Goal: Task Accomplishment & Management: Manage account settings

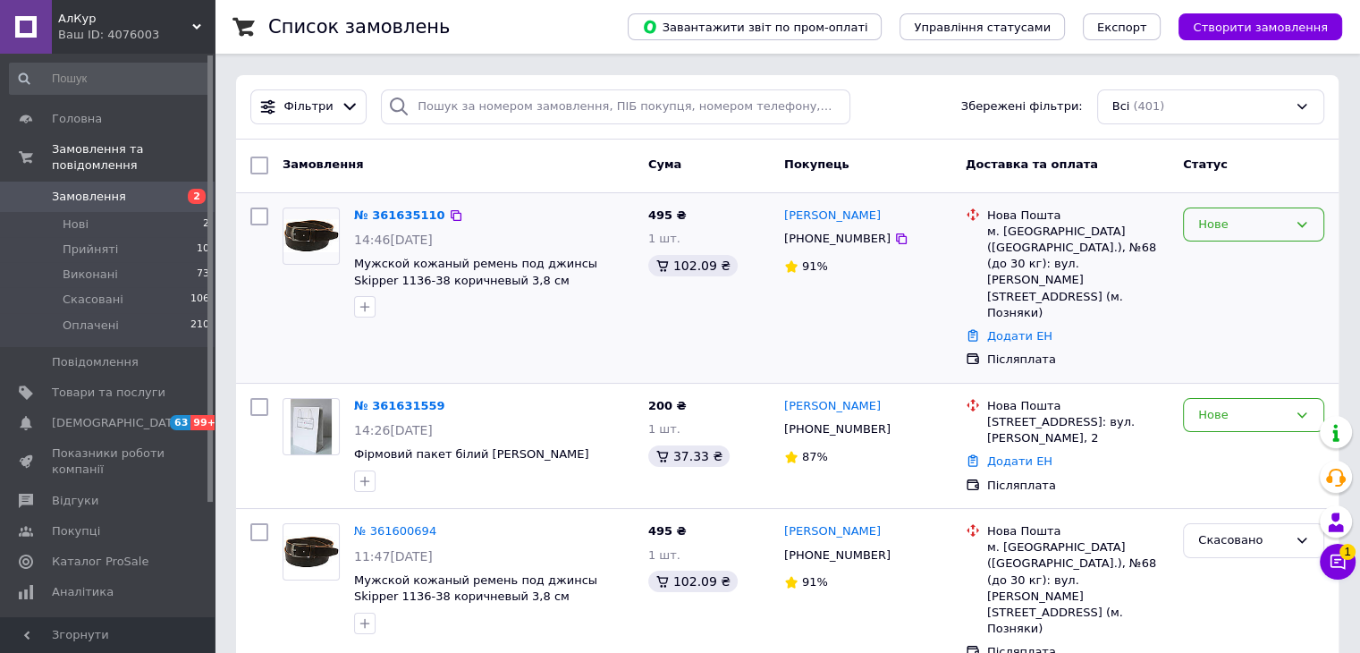
click at [1268, 235] on div "Нове" at bounding box center [1253, 225] width 141 height 35
click at [1227, 317] on li "Скасовано" at bounding box center [1254, 326] width 140 height 33
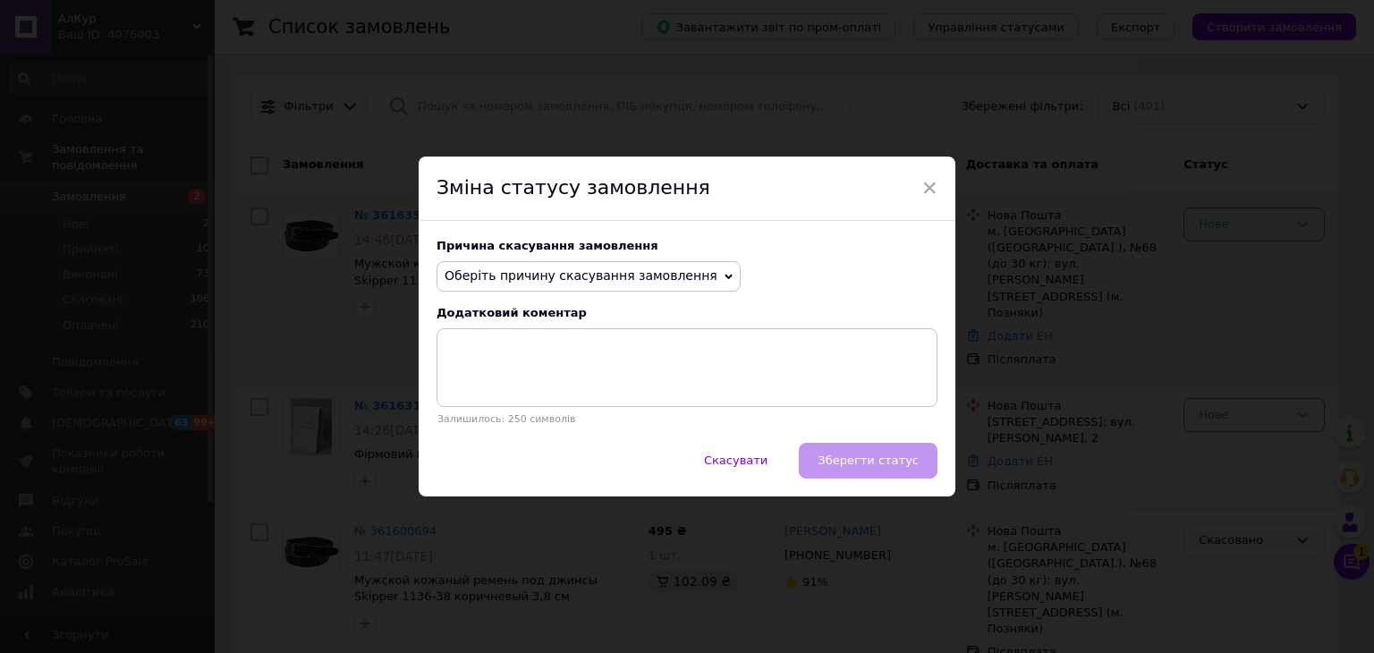
click at [552, 271] on span "Оберіть причину скасування замовлення" at bounding box center [581, 275] width 273 height 14
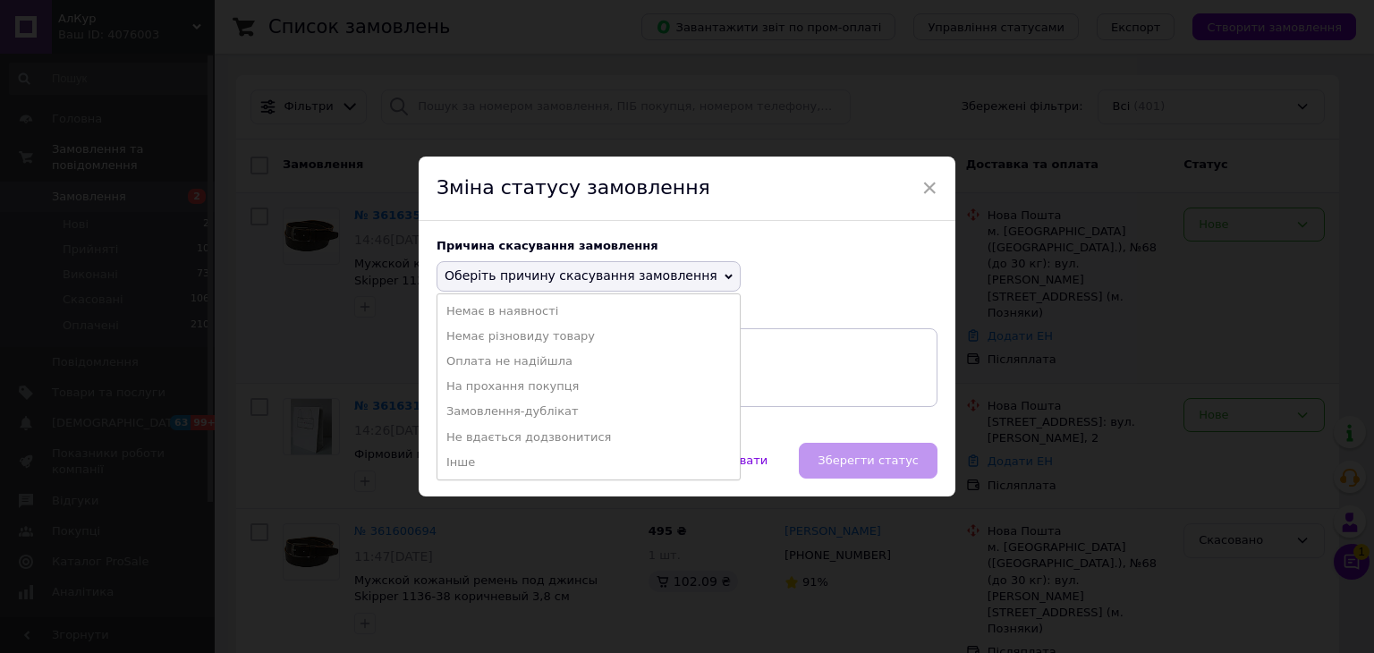
click at [534, 411] on li "Замовлення-дублікат" at bounding box center [588, 411] width 302 height 25
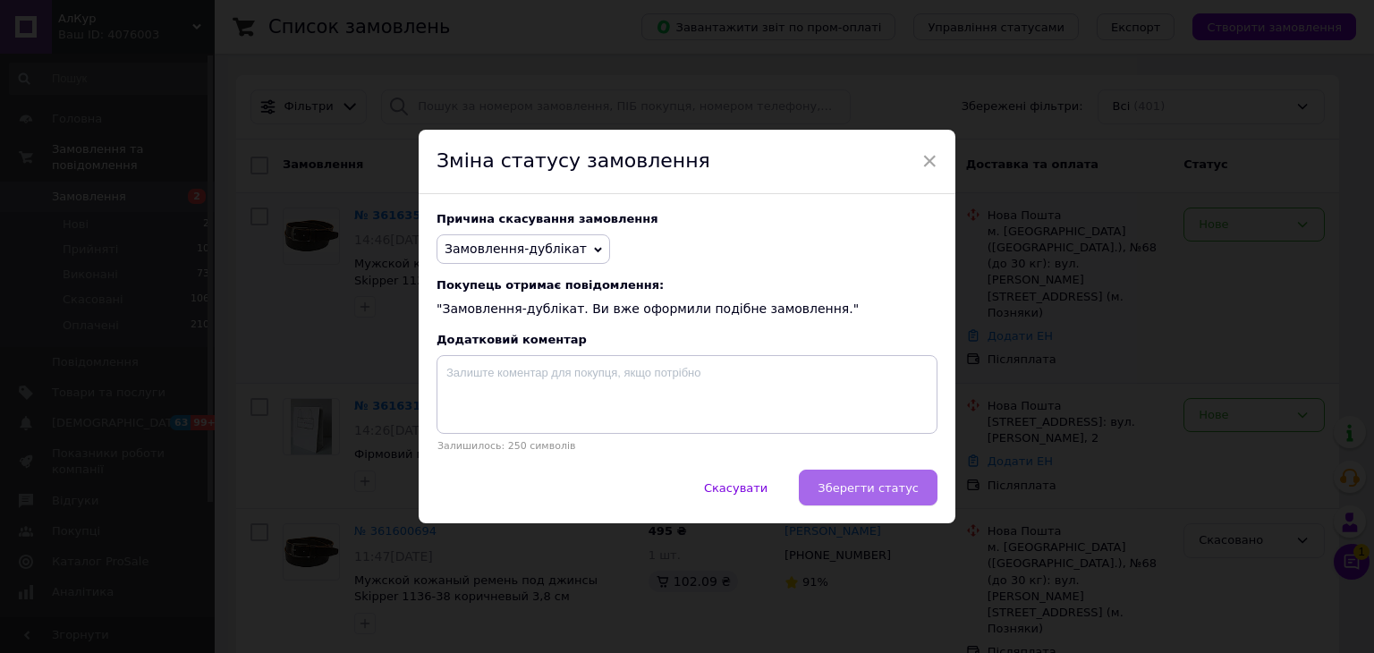
click at [844, 495] on span "Зберегти статус" at bounding box center [867, 487] width 101 height 13
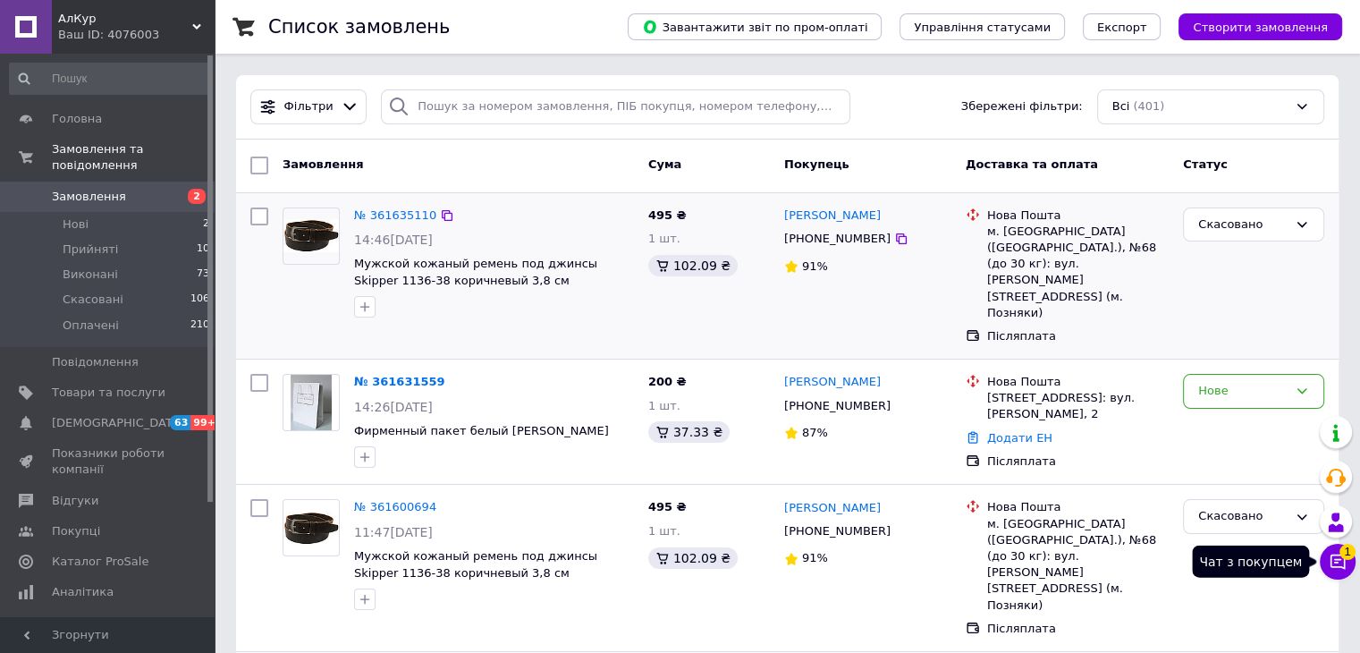
click at [1339, 560] on icon at bounding box center [1338, 562] width 18 height 18
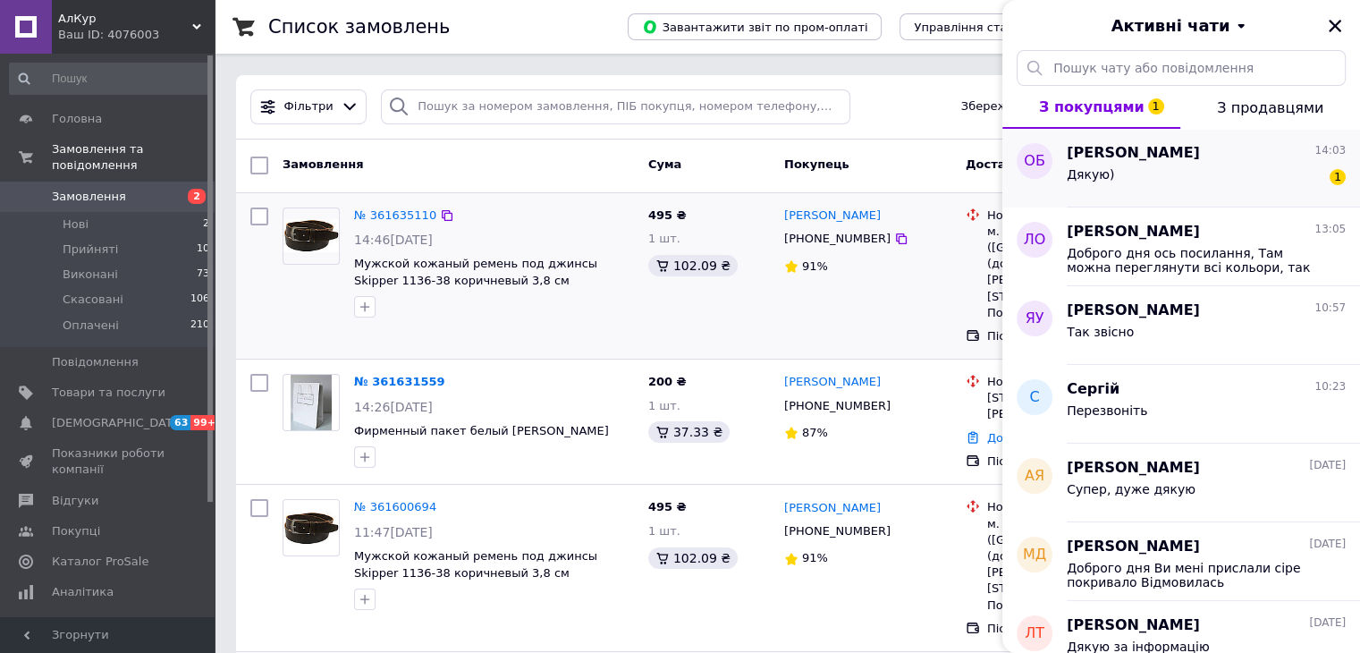
click at [1244, 150] on div "Оксана Бачинська 14:03" at bounding box center [1206, 153] width 279 height 21
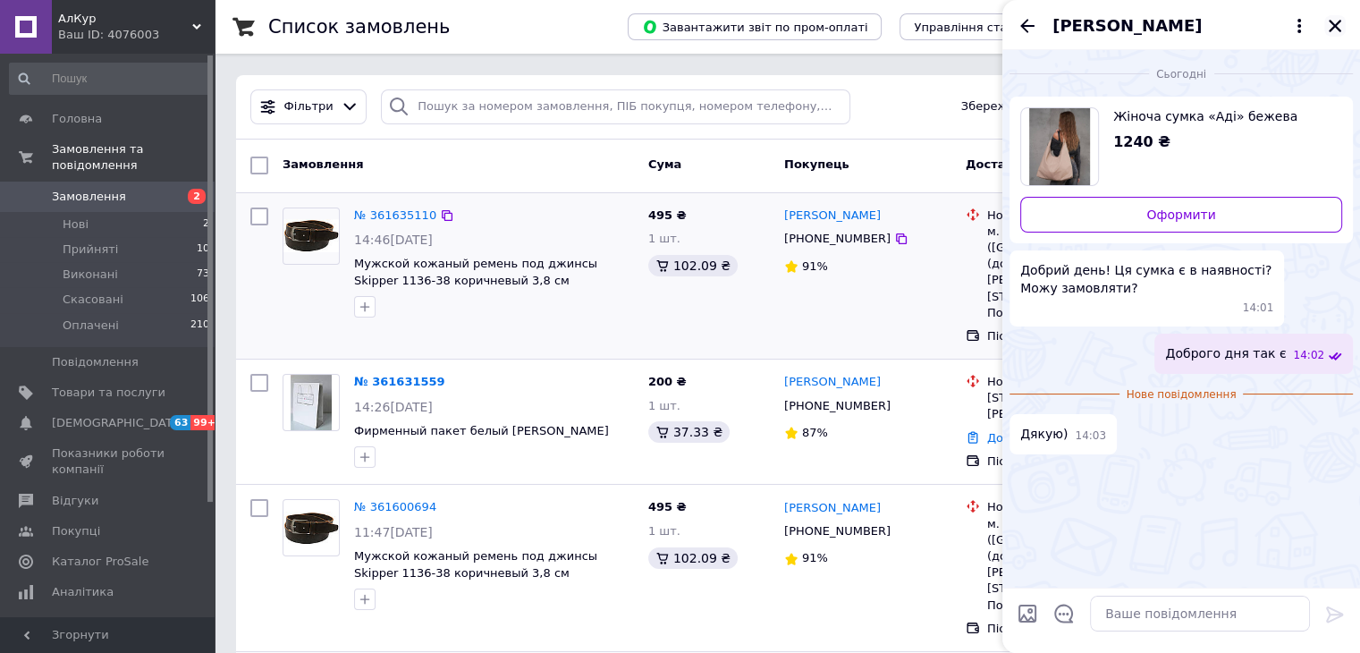
click at [1334, 21] on icon "Закрити" at bounding box center [1335, 26] width 16 height 16
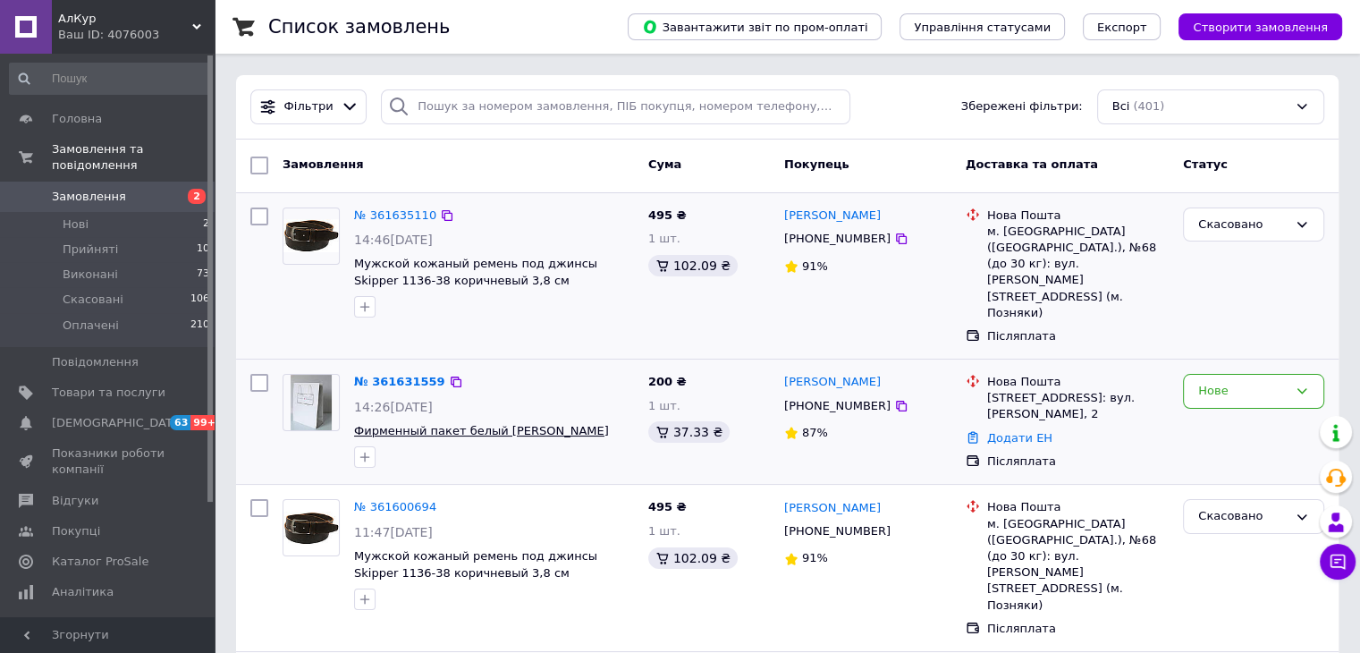
drag, startPoint x: 595, startPoint y: 409, endPoint x: 360, endPoint y: 403, distance: 234.4
click at [360, 423] on span "Фирменный пакет белый [PERSON_NAME]" at bounding box center [494, 431] width 280 height 17
click at [383, 375] on link "№ 361631559" at bounding box center [399, 381] width 91 height 13
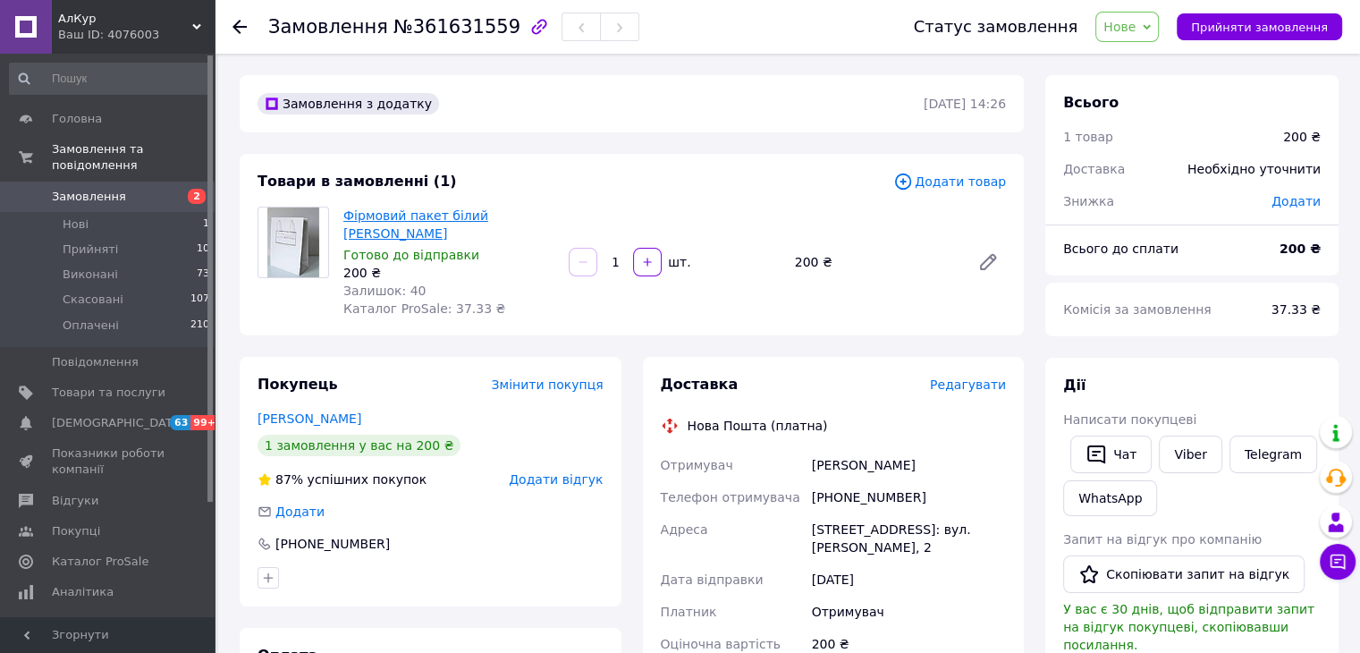
drag, startPoint x: 386, startPoint y: 237, endPoint x: 475, endPoint y: 216, distance: 91.1
click at [475, 216] on span "Фірмовий пакет білий Tommy Hilfiger" at bounding box center [448, 225] width 211 height 36
copy link "Tommy Hilfiger"
click at [343, 211] on div "Фірмовий пакет білий Tommy Hilfiger Готово до відправки 200 ₴ Залишок: 40 Катал…" at bounding box center [448, 262] width 225 height 118
drag, startPoint x: 343, startPoint y: 211, endPoint x: 380, endPoint y: 235, distance: 44.7
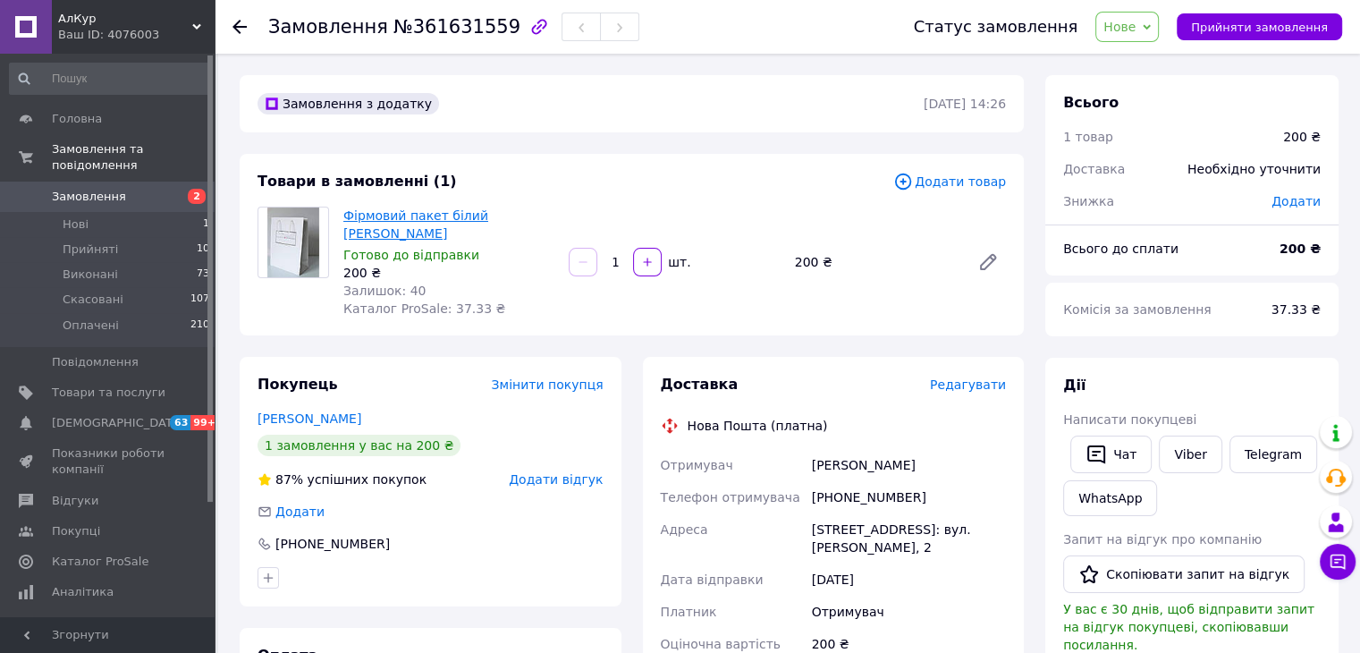
click at [380, 235] on div "Фірмовий пакет білий Tommy Hilfiger Готово до відправки 200 ₴ Залишок: 40 Катал…" at bounding box center [448, 262] width 225 height 118
copy link "Фірмовий пакет білий Tommy Hilfiger"
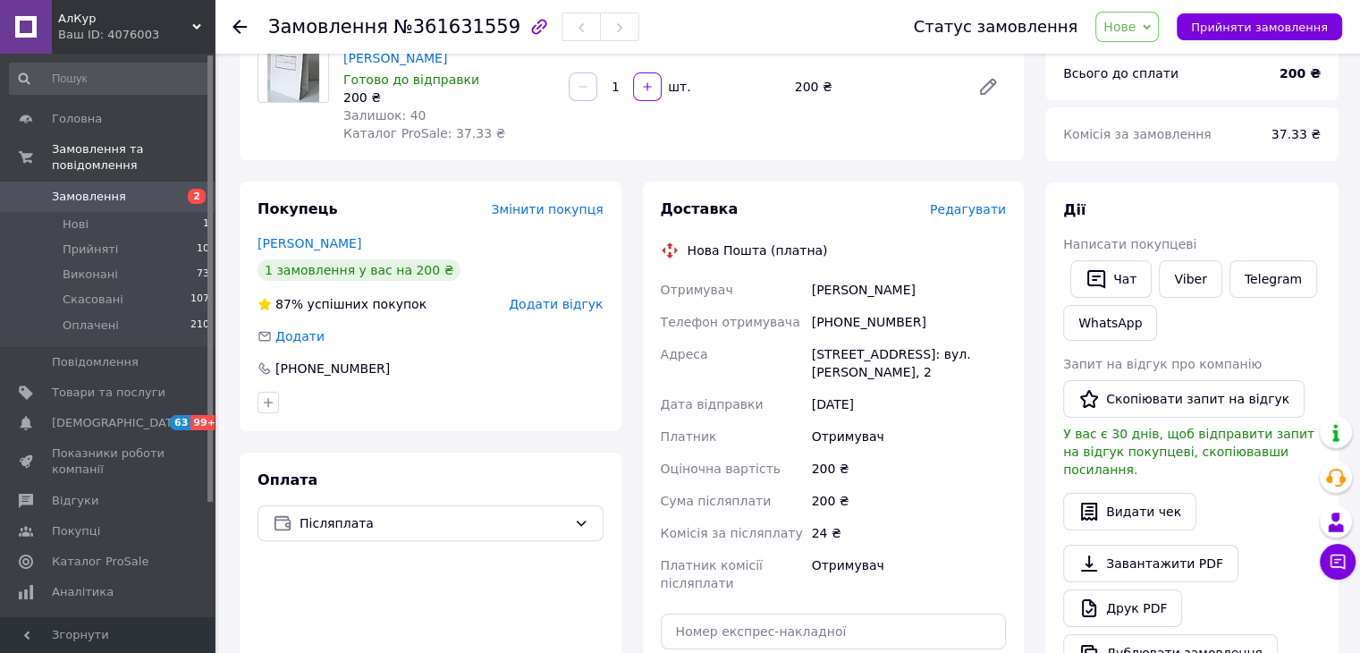
scroll to position [268, 0]
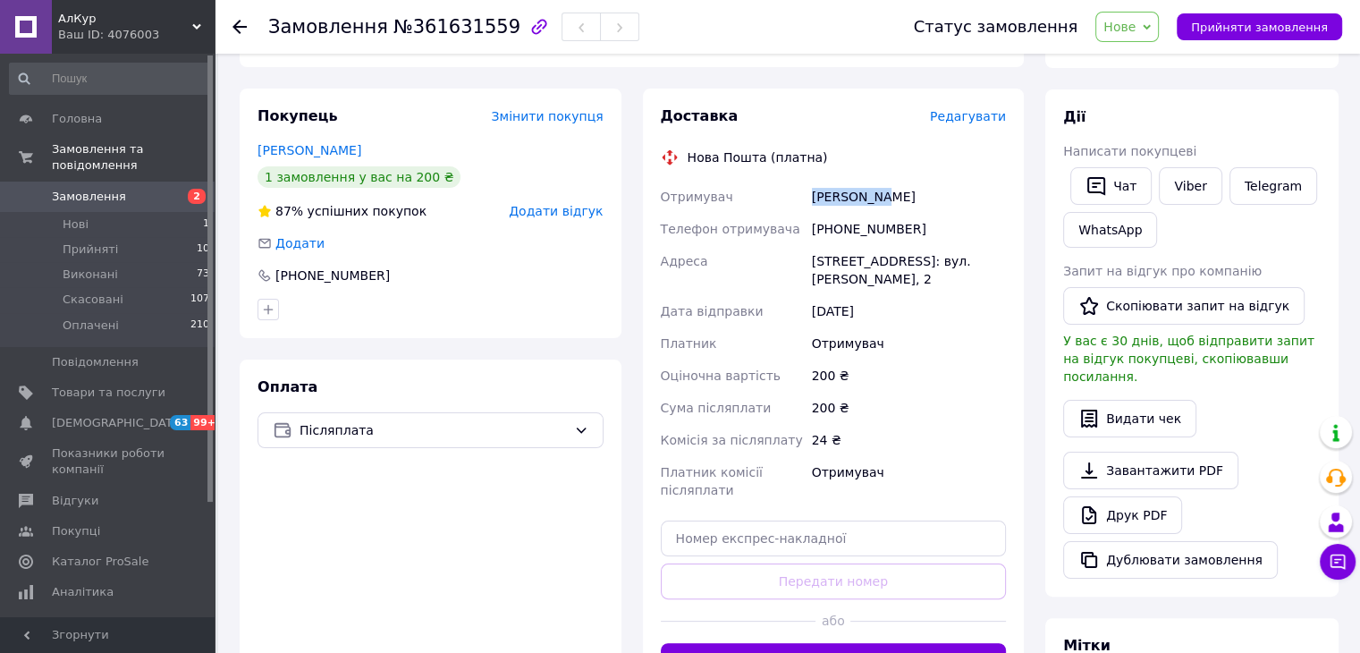
drag, startPoint x: 906, startPoint y: 208, endPoint x: 810, endPoint y: 201, distance: 95.9
click at [810, 201] on div "Шурма Юлія" at bounding box center [909, 197] width 201 height 32
copy div "Шурма Юлія"
drag, startPoint x: 908, startPoint y: 226, endPoint x: 836, endPoint y: 240, distance: 72.8
click at [836, 240] on div "[PHONE_NUMBER]" at bounding box center [909, 229] width 201 height 32
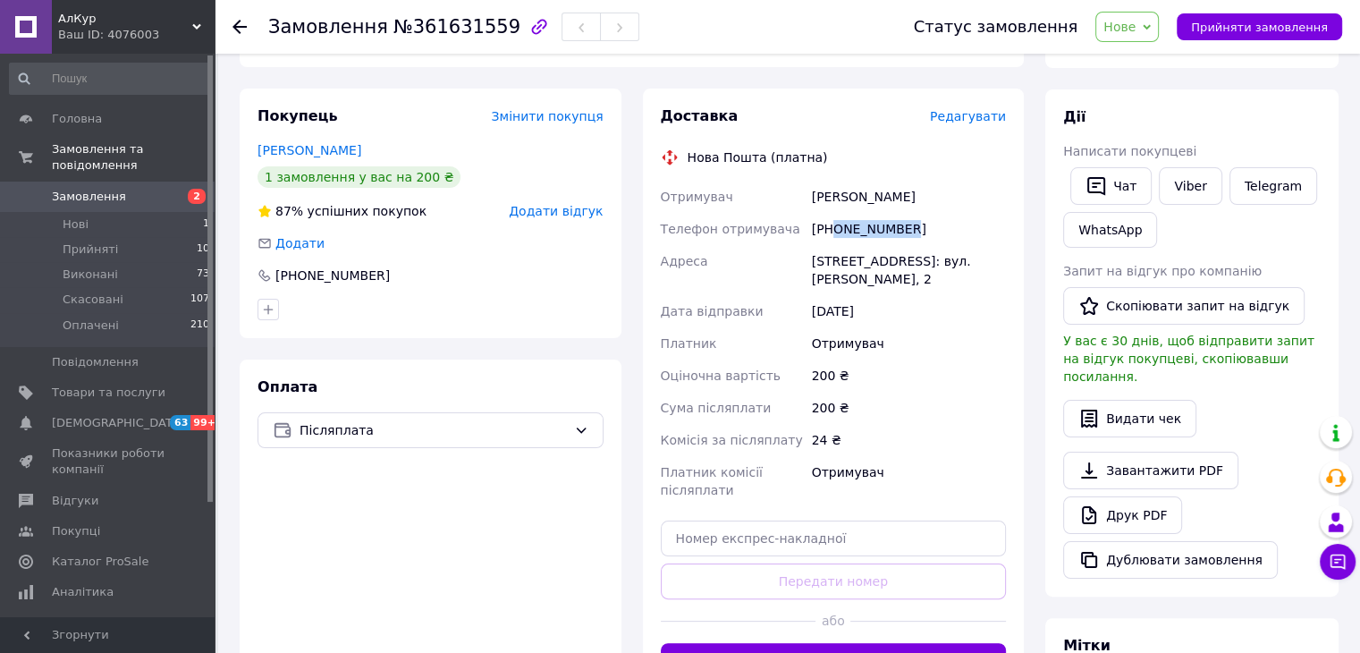
copy div "0970015150"
copy div "Костопіль"
drag, startPoint x: 812, startPoint y: 257, endPoint x: 866, endPoint y: 268, distance: 54.9
click at [866, 268] on div "[STREET_ADDRESS]: вул. [PERSON_NAME], 2" at bounding box center [909, 270] width 201 height 50
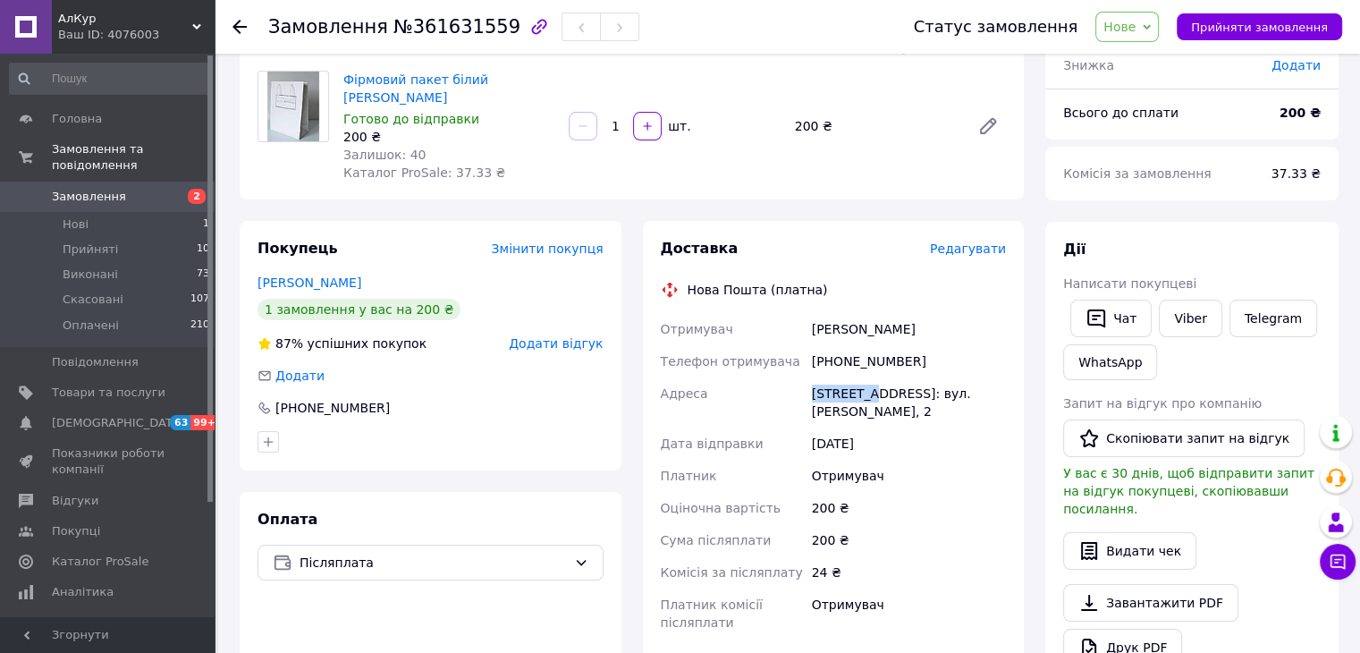
scroll to position [0, 0]
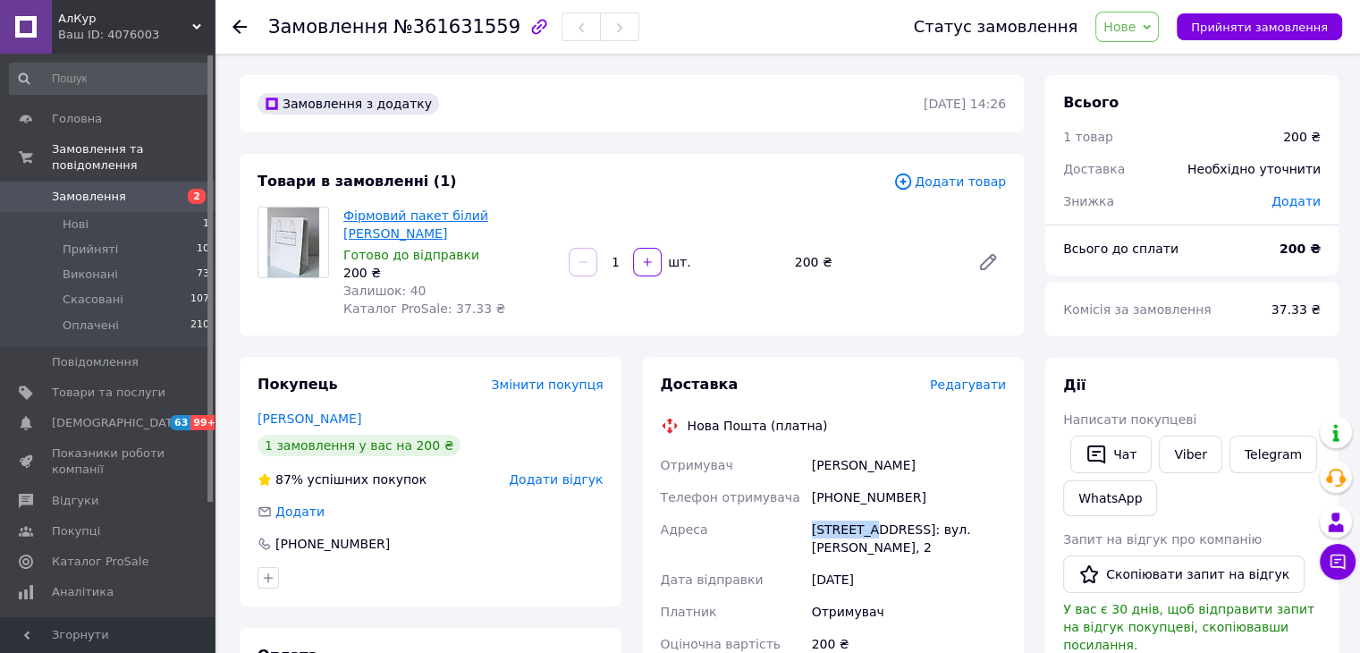
copy link "Фірмовий пакет білий Tommy Hilfiger"
drag, startPoint x: 382, startPoint y: 232, endPoint x: 346, endPoint y: 213, distance: 40.4
click at [346, 213] on span "Фірмовий пакет білий Tommy Hilfiger" at bounding box center [448, 225] width 211 height 36
drag, startPoint x: 823, startPoint y: 467, endPoint x: 843, endPoint y: 467, distance: 20.6
click at [843, 467] on div "Отримувач Шурма Юлія Телефон отримувача +380970015150 Адреса Костопіль, №1: вул…" at bounding box center [833, 612] width 353 height 326
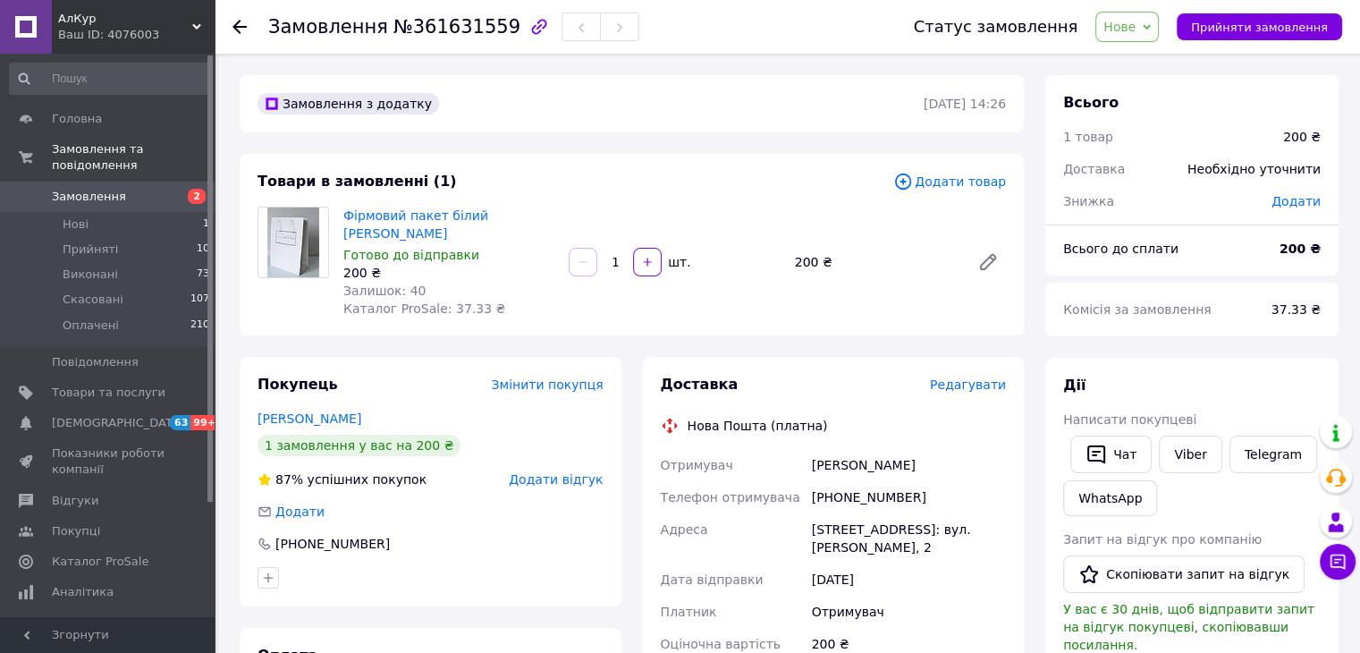
click at [240, 22] on icon at bounding box center [240, 27] width 14 height 14
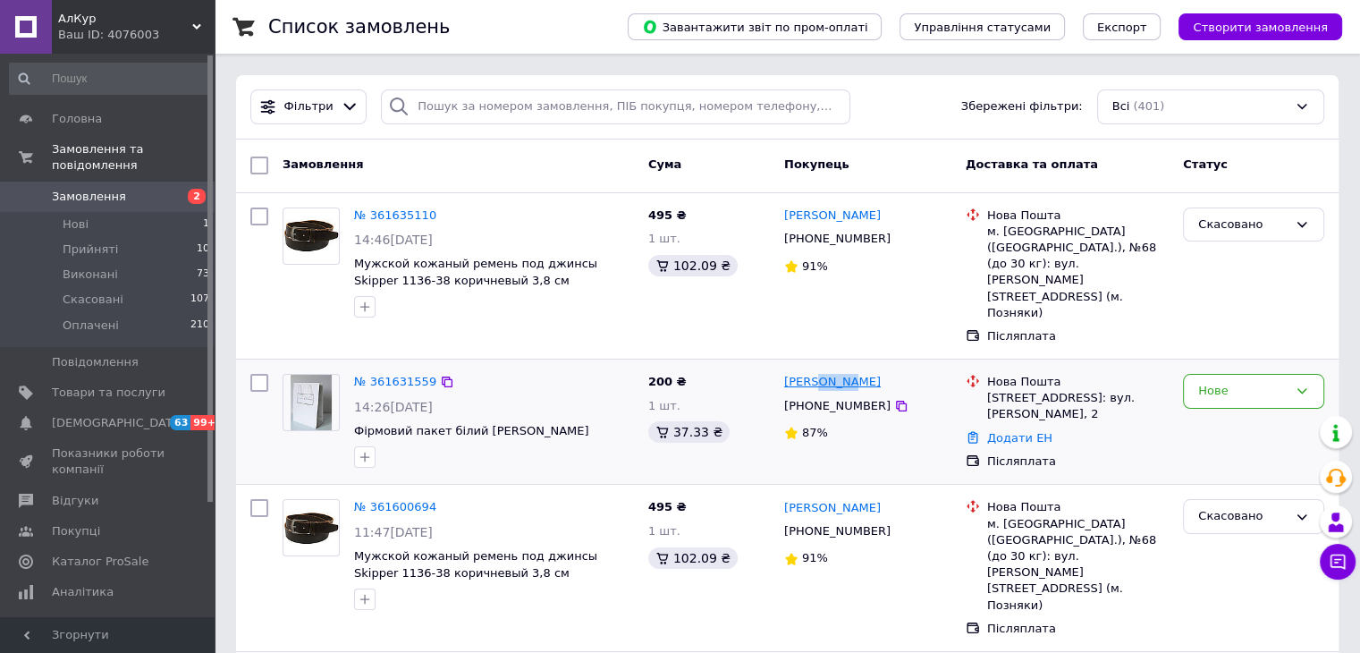
drag, startPoint x: 843, startPoint y: 352, endPoint x: 817, endPoint y: 355, distance: 25.2
click at [817, 372] on div "[PERSON_NAME]" at bounding box center [868, 382] width 171 height 21
copy link "Шурма"
click at [1294, 374] on div "Нове" at bounding box center [1253, 391] width 141 height 35
drag, startPoint x: 1264, startPoint y: 392, endPoint x: 1243, endPoint y: 394, distance: 20.7
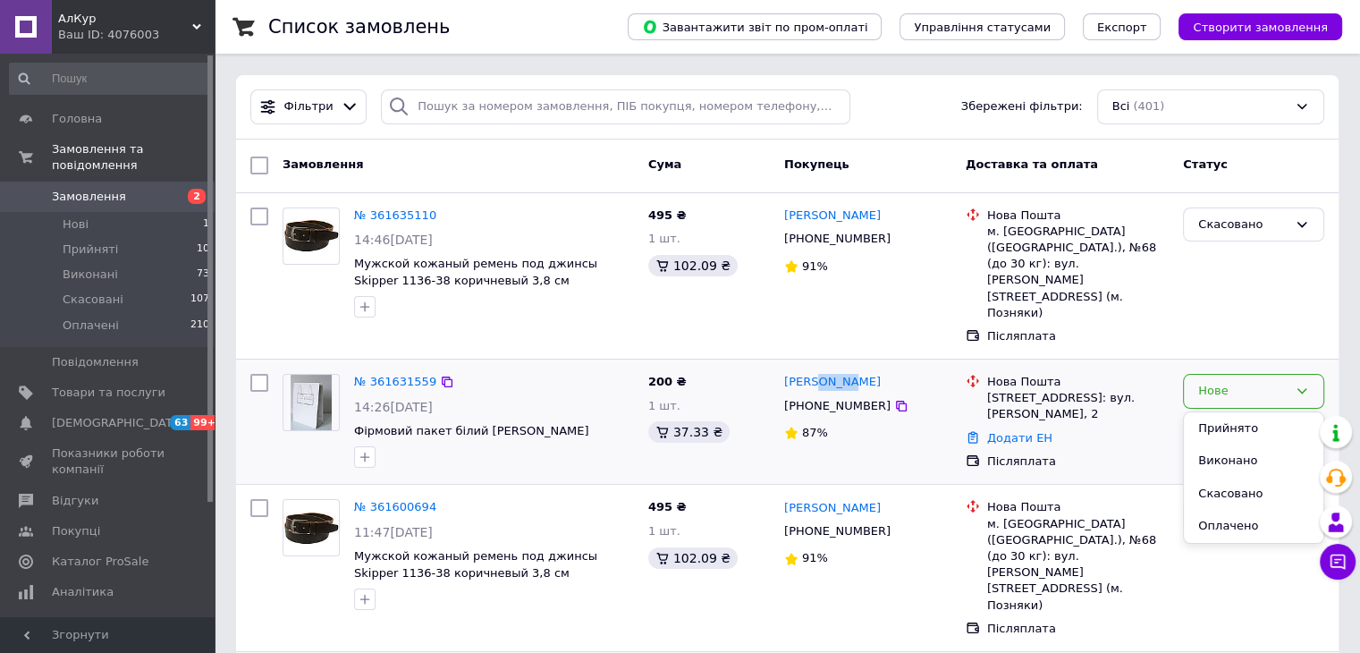
click at [1264, 412] on li "Прийнято" at bounding box center [1254, 428] width 140 height 33
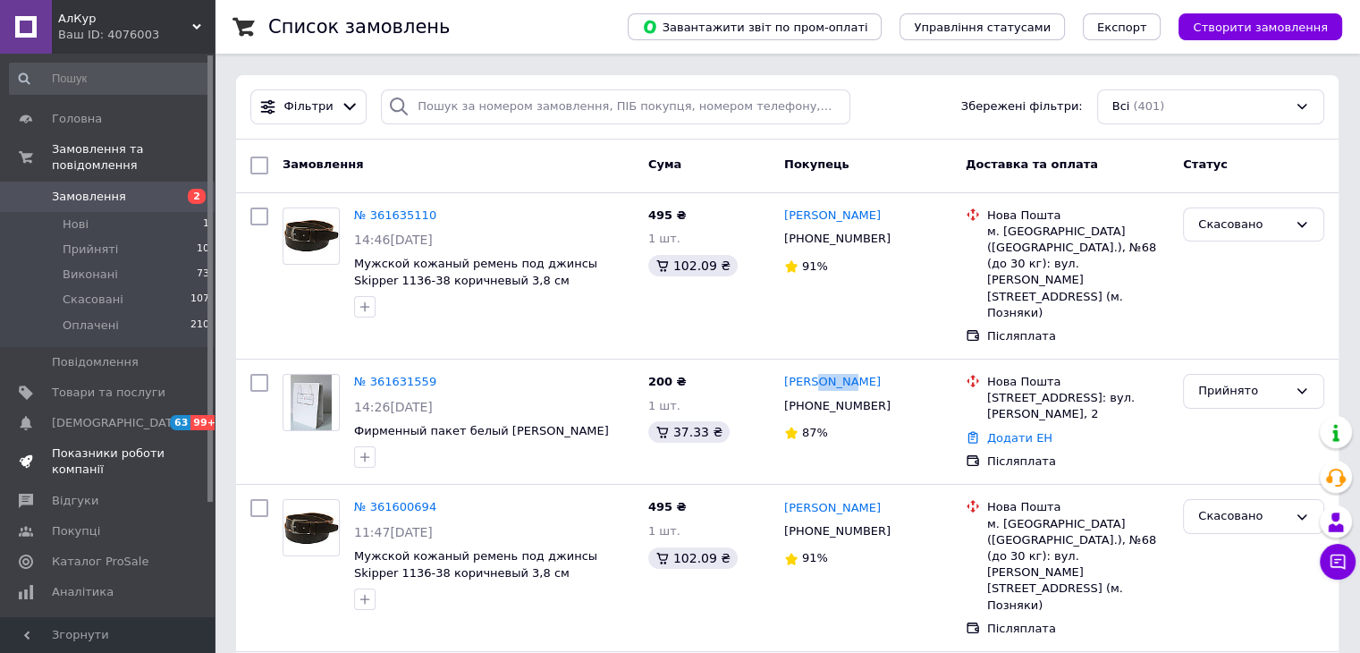
click at [111, 445] on span "Показники роботи компанії" at bounding box center [109, 461] width 114 height 32
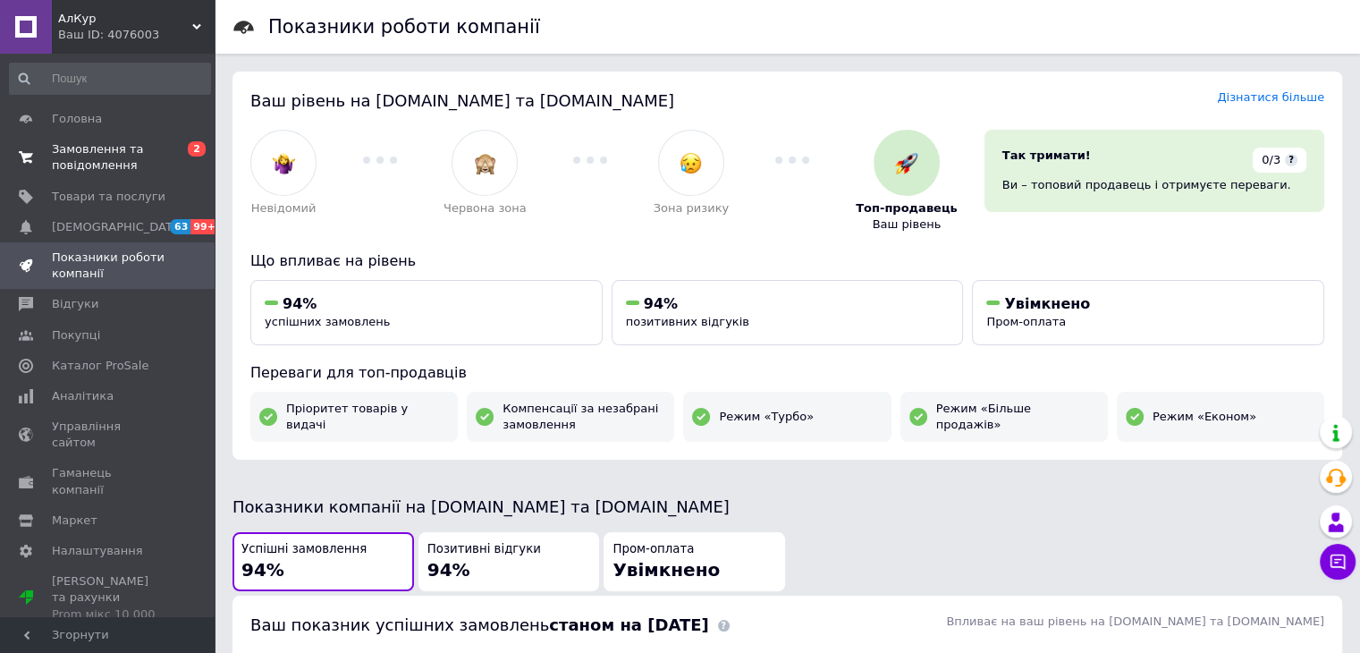
click at [95, 154] on span "Замовлення та повідомлення" at bounding box center [109, 157] width 114 height 32
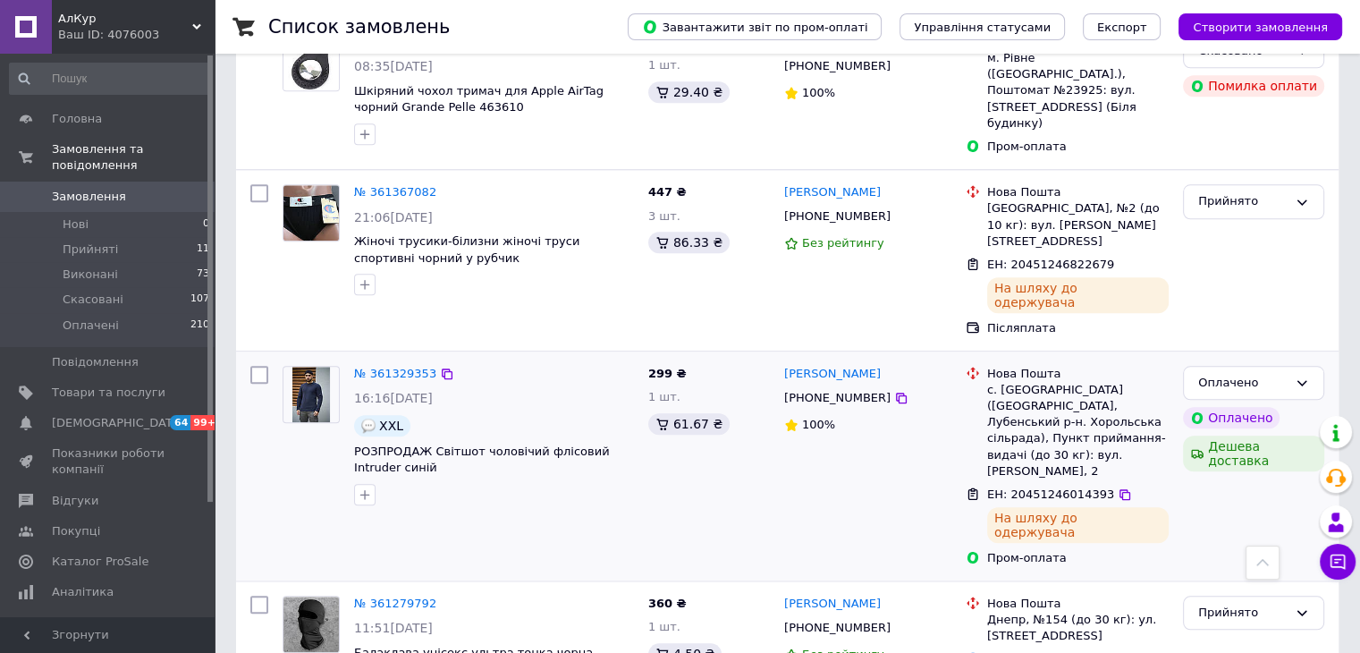
scroll to position [1878, 0]
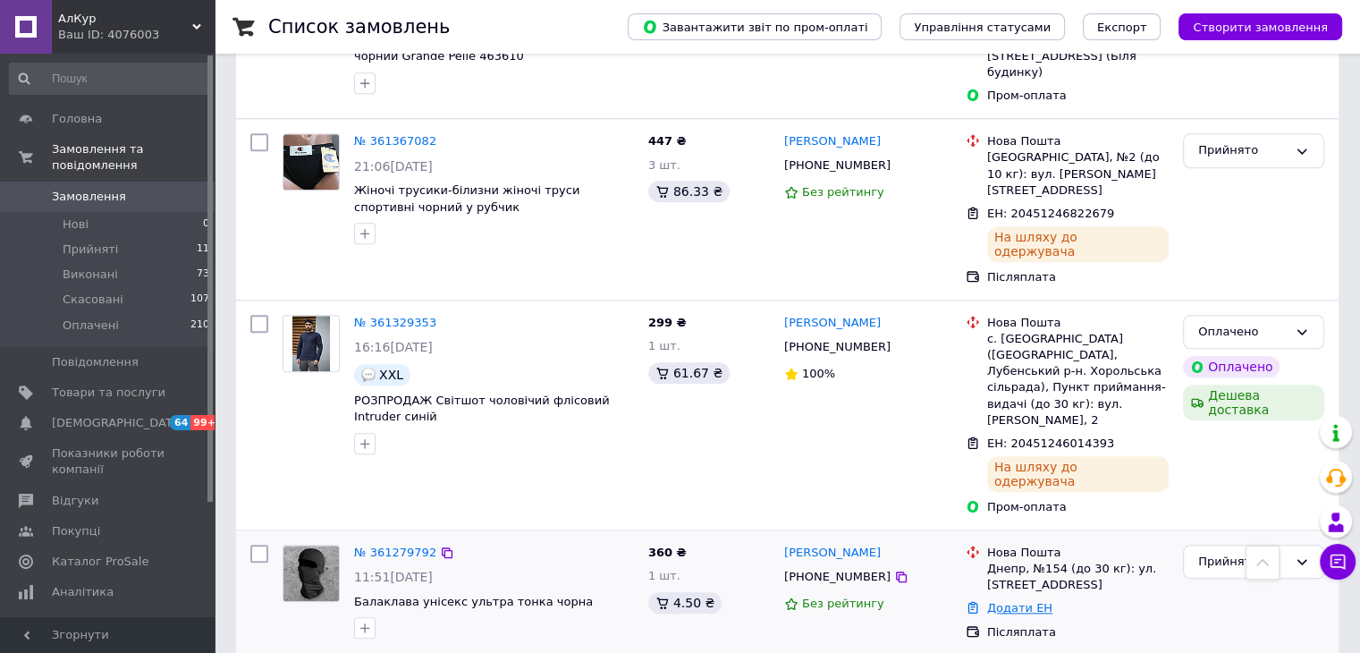
click at [1002, 601] on link "Додати ЕН" at bounding box center [1019, 607] width 65 height 13
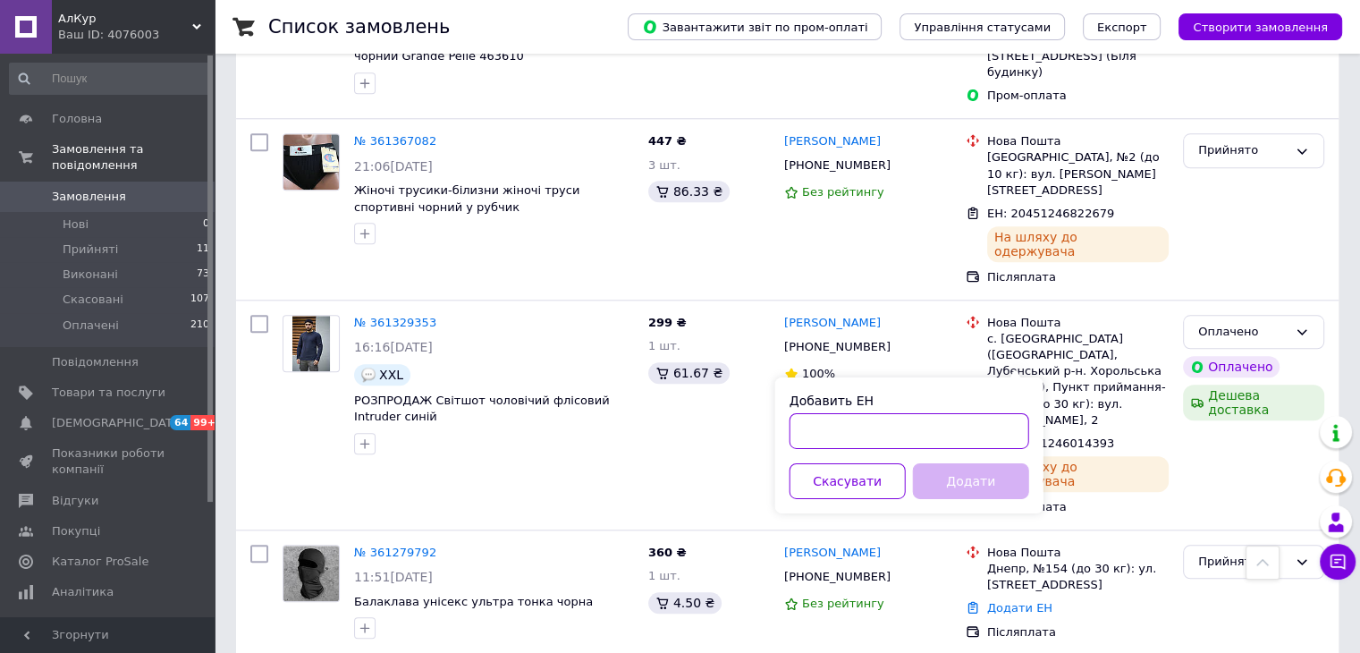
click at [955, 442] on input "Добавить ЕН" at bounding box center [910, 431] width 240 height 36
paste input "59001453380196"
type input "59001453380196"
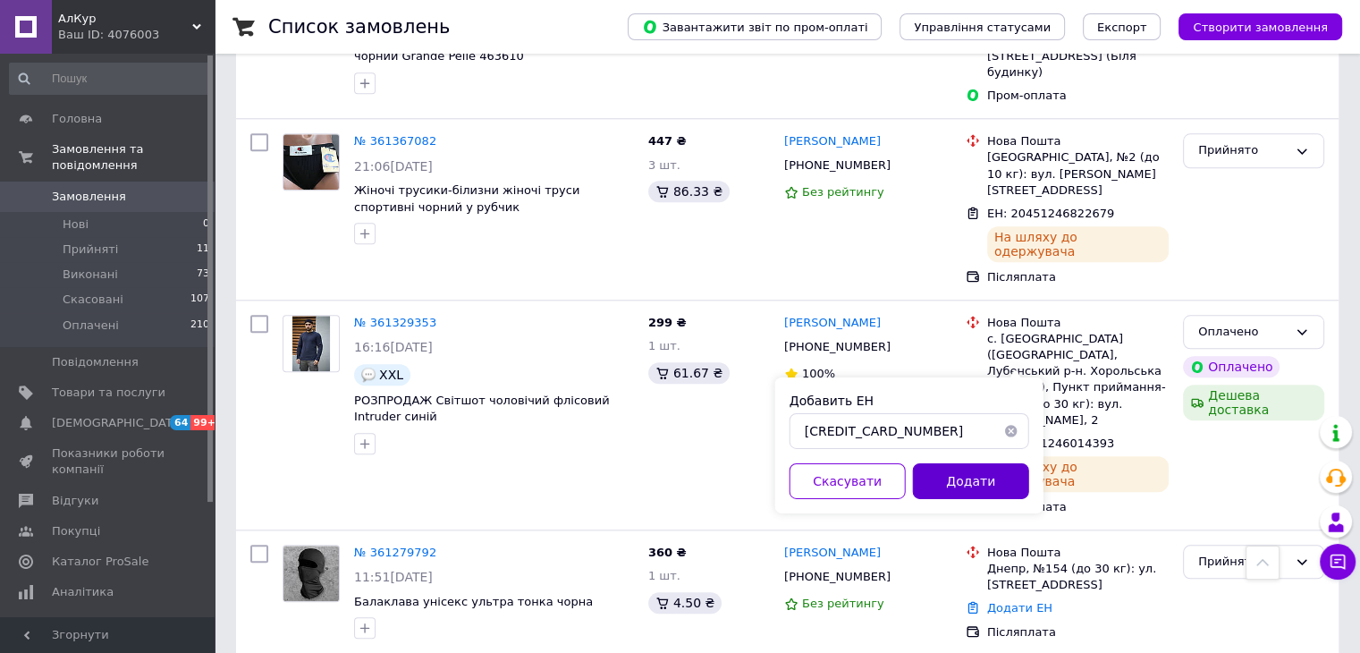
click at [955, 484] on button "Додати" at bounding box center [971, 481] width 116 height 36
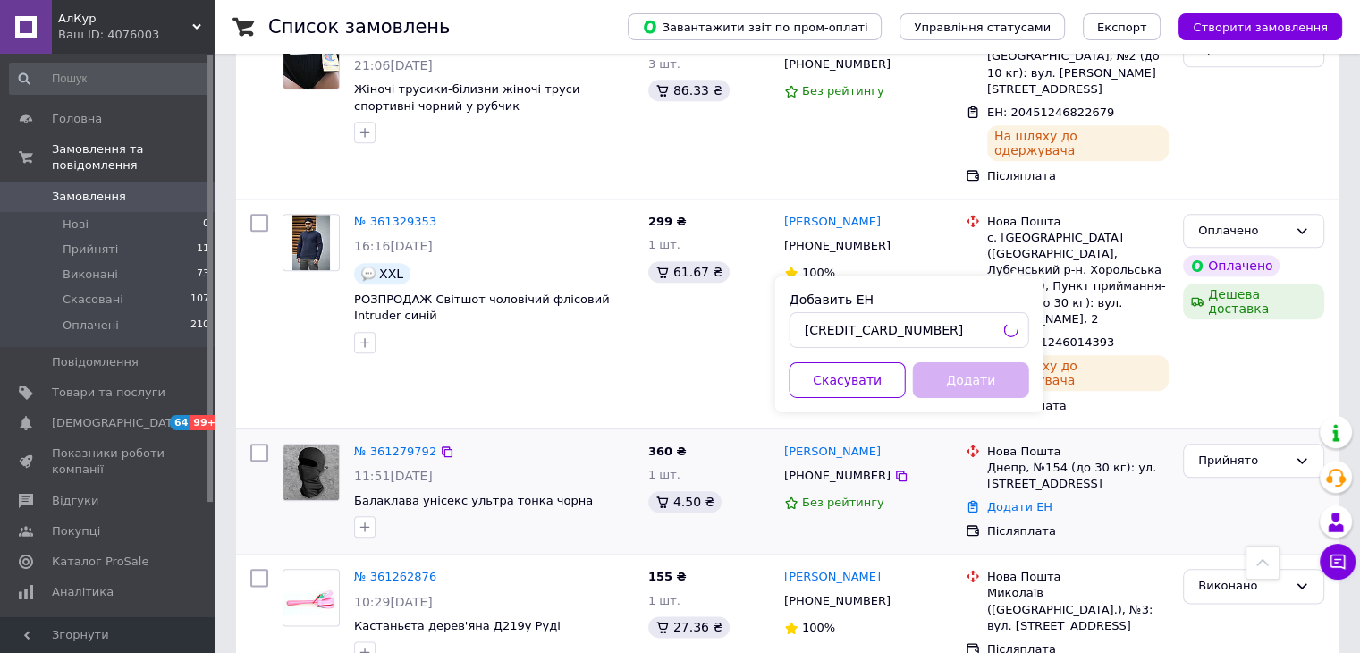
scroll to position [2147, 0]
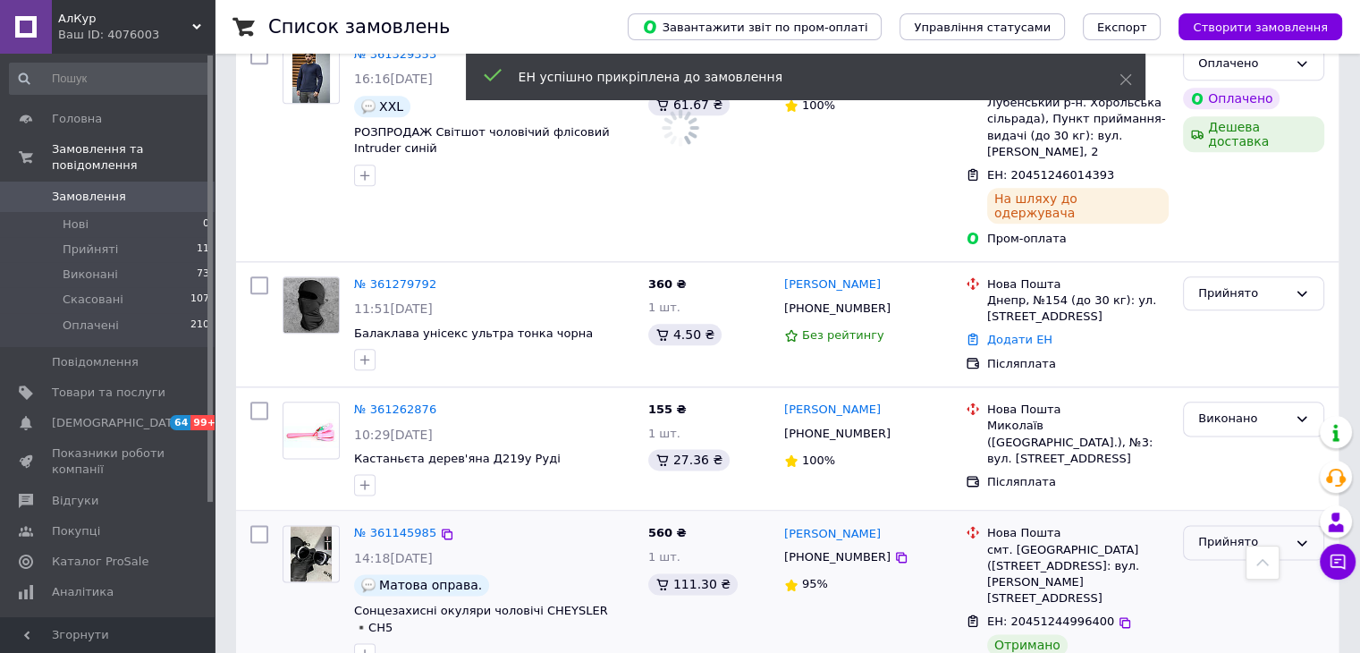
click at [1224, 533] on div "Прийнято" at bounding box center [1243, 542] width 89 height 19
click at [1219, 629] on li "Оплачено" at bounding box center [1254, 645] width 140 height 33
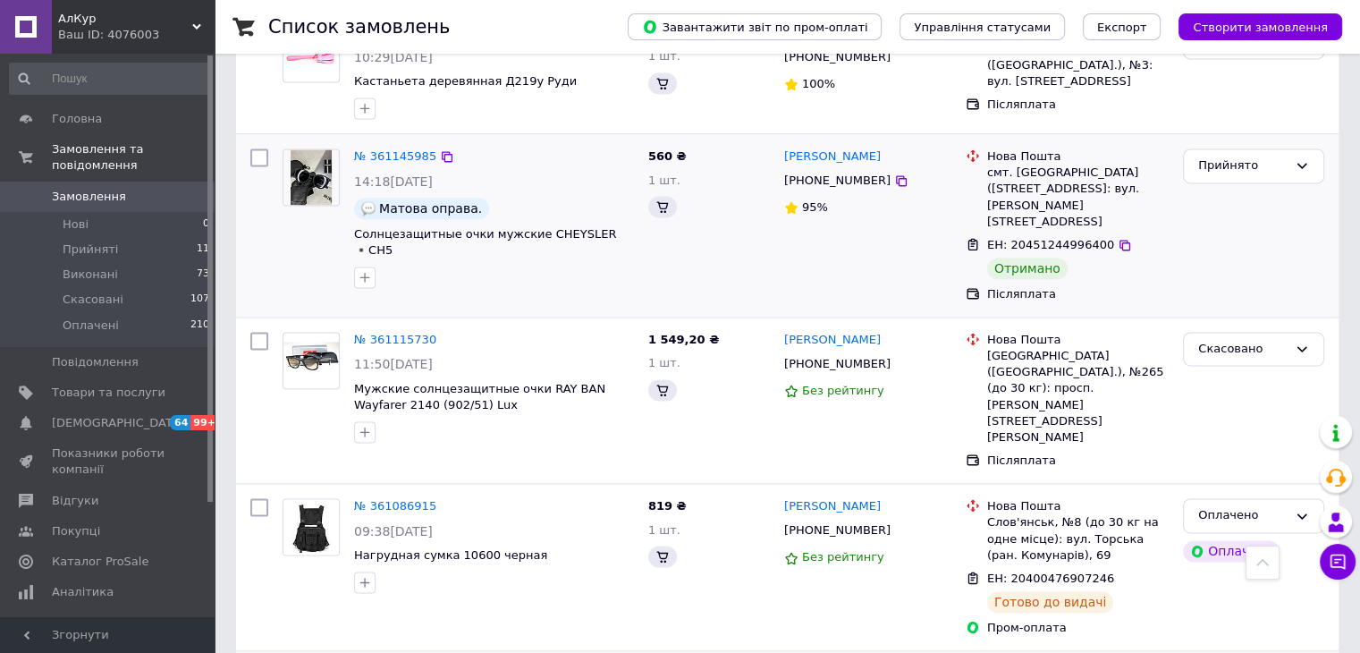
scroll to position [2640, 0]
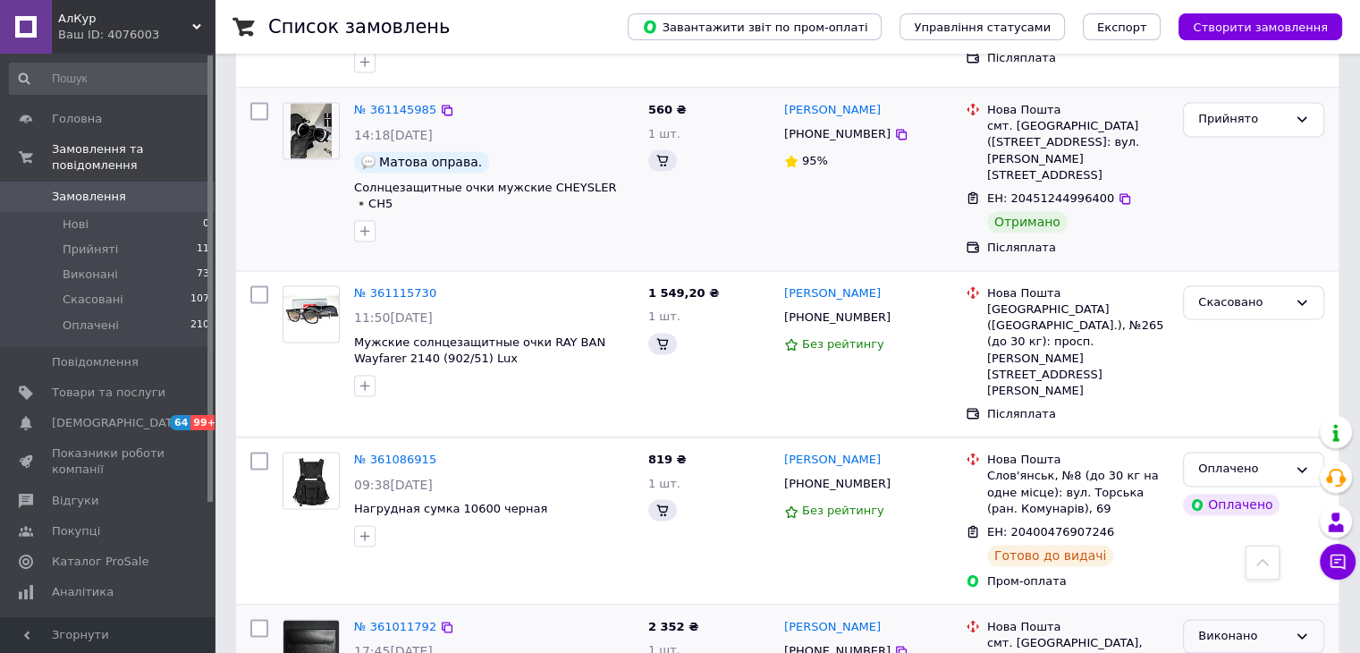
click at [1282, 619] on div "Виконано" at bounding box center [1253, 636] width 141 height 35
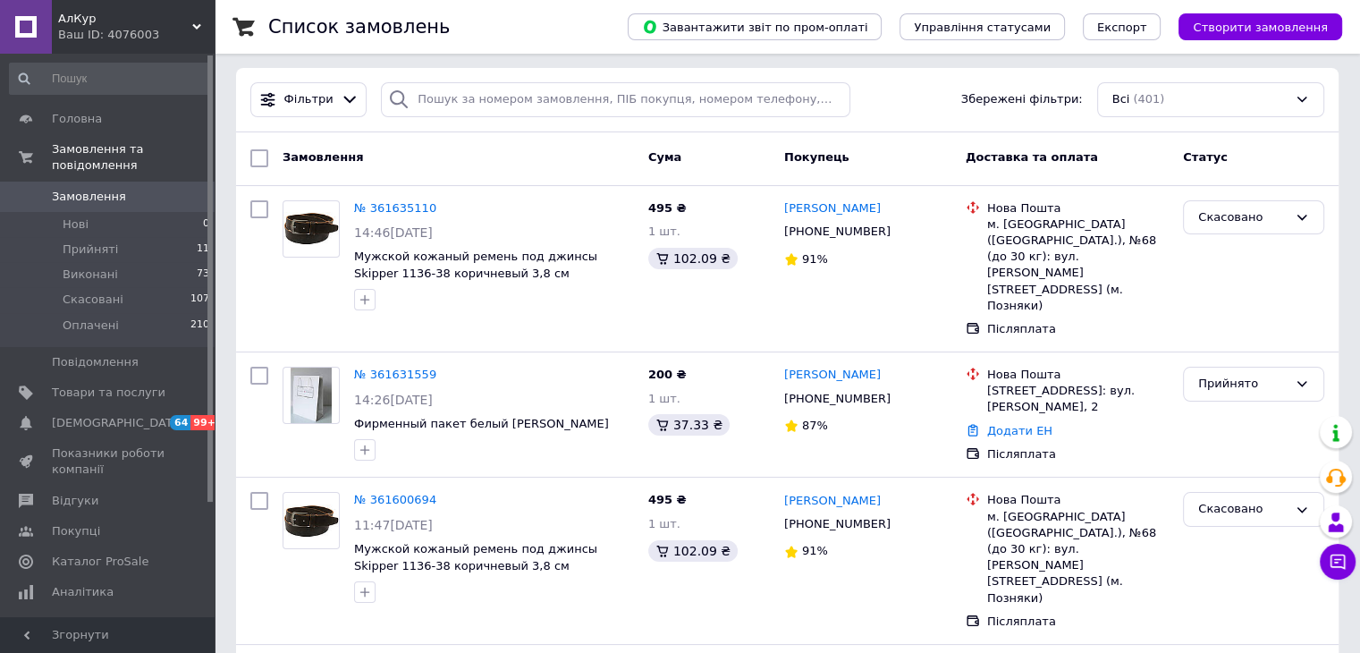
scroll to position [0, 0]
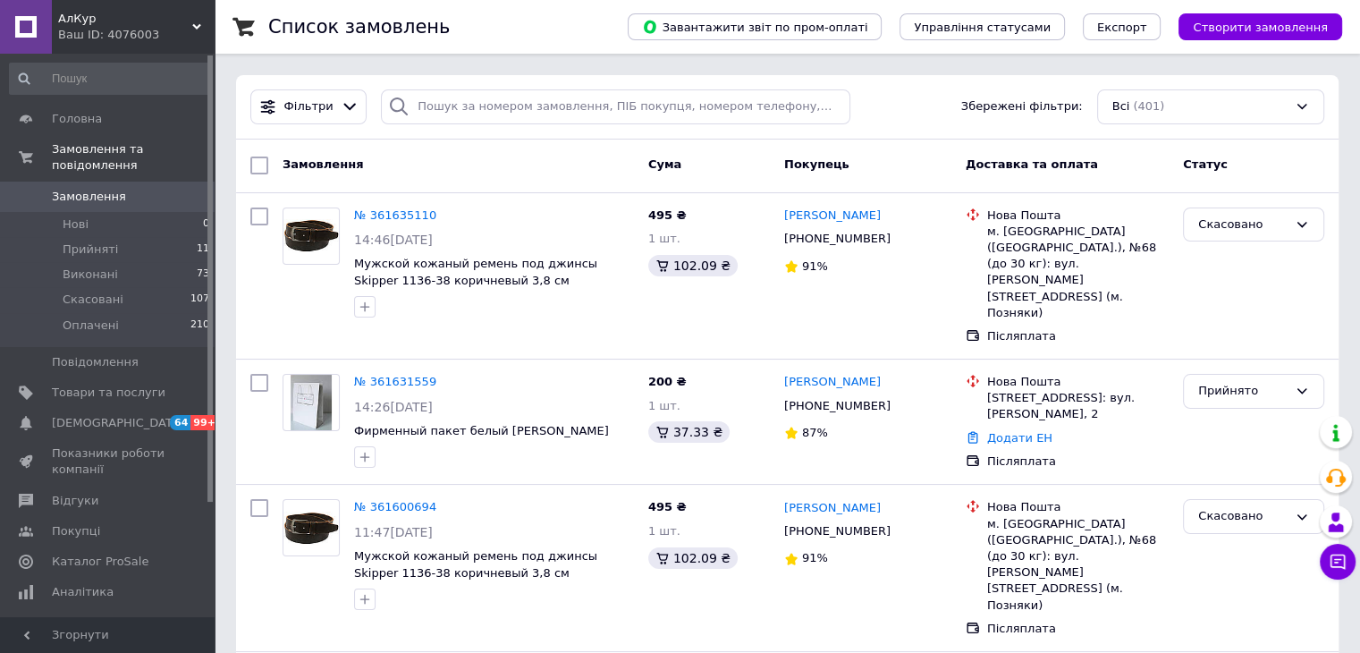
click at [1255, 108] on div "Всі (401)" at bounding box center [1210, 106] width 227 height 35
click at [341, 115] on icon at bounding box center [350, 106] width 19 height 19
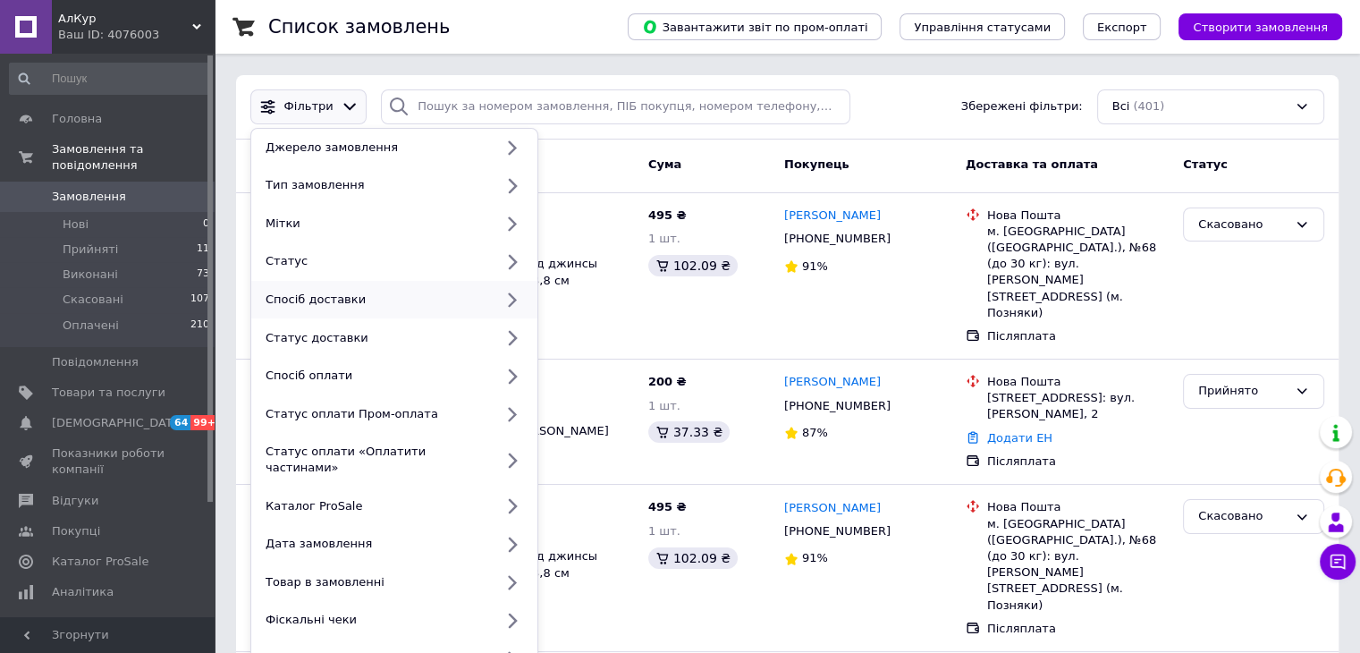
click at [358, 309] on div "Спосіб доставки" at bounding box center [394, 300] width 286 height 38
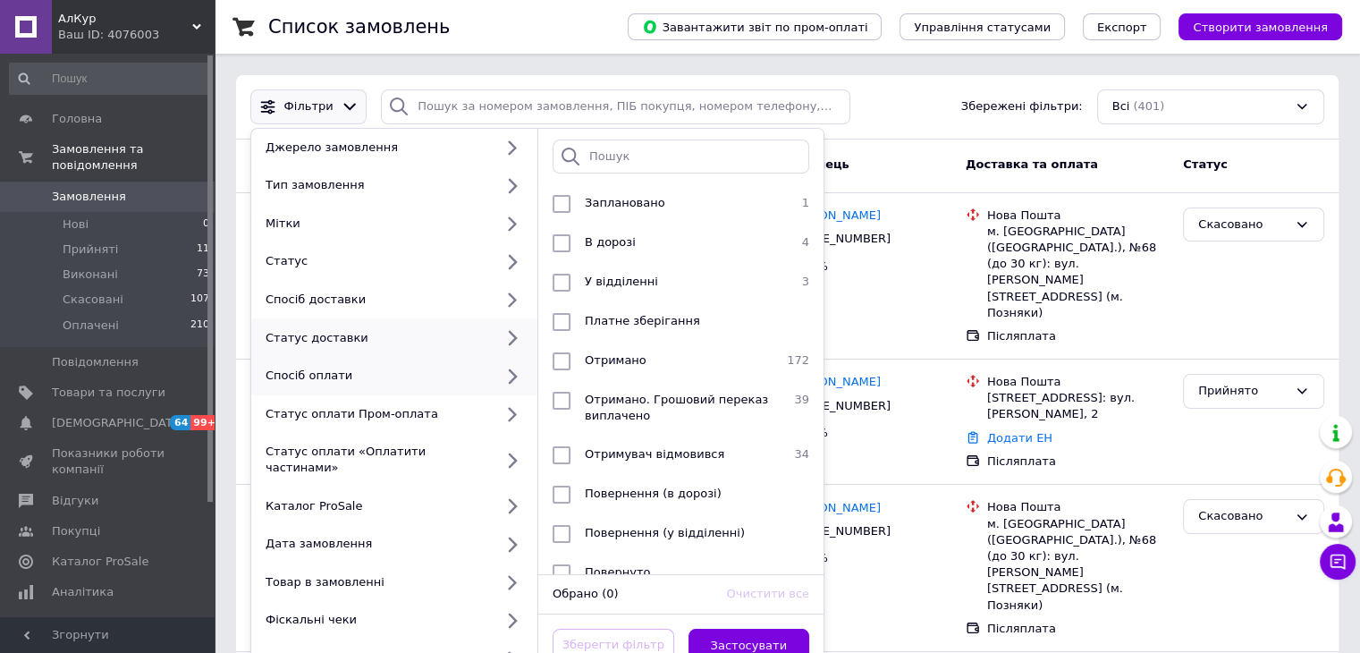
click at [470, 376] on div "Спосіб оплати" at bounding box center [375, 376] width 235 height 16
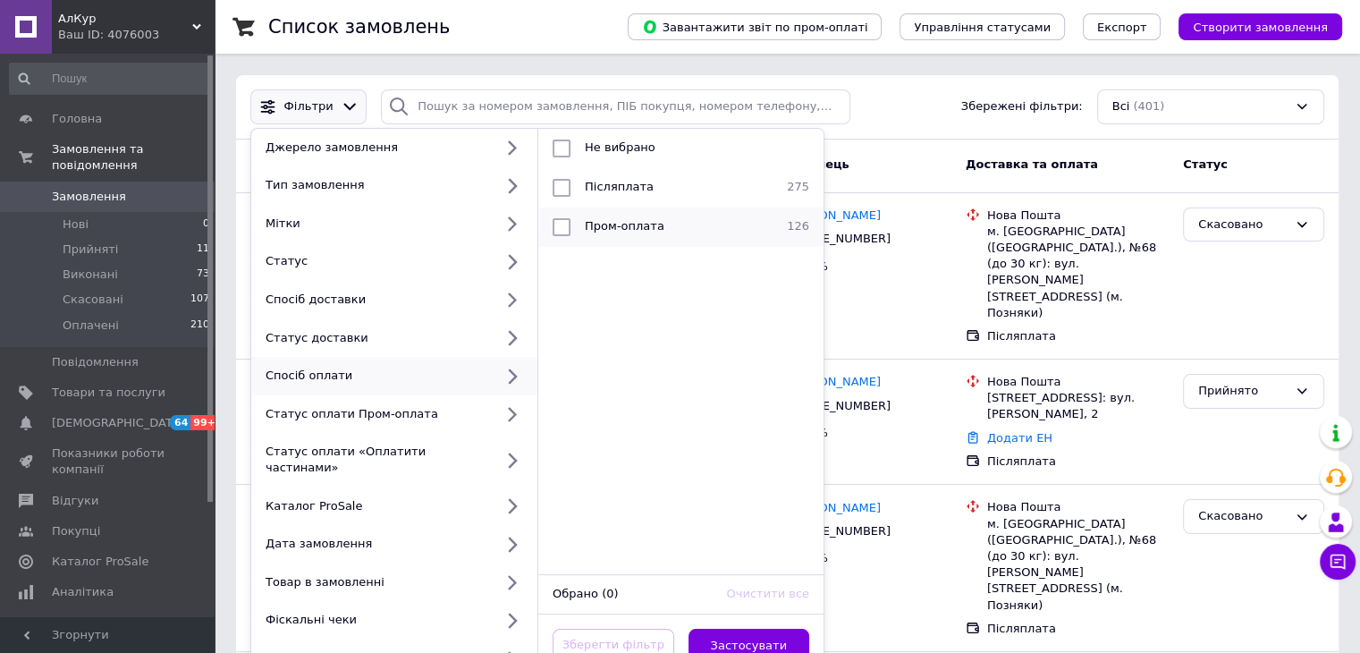
click at [556, 227] on input "checkbox" at bounding box center [562, 227] width 18 height 18
checkbox input "true"
click at [755, 632] on button "Застосувати" at bounding box center [750, 646] width 122 height 35
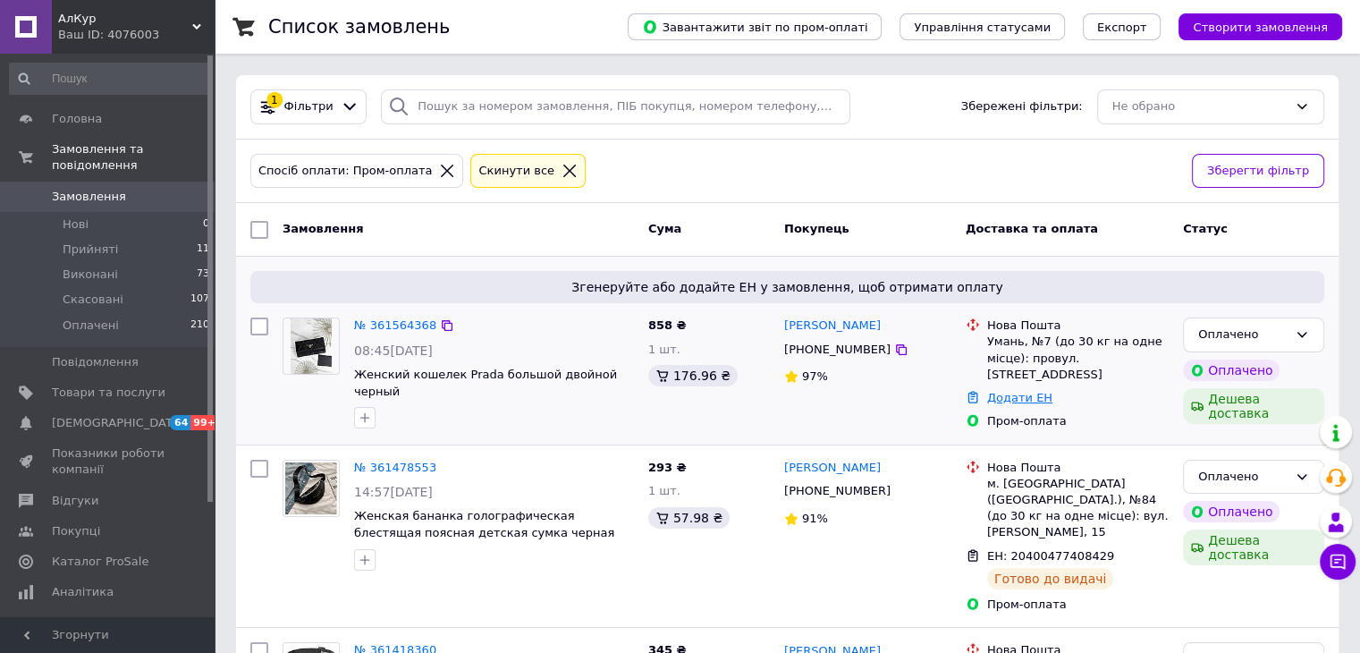
click at [995, 391] on link "Додати ЕН" at bounding box center [1019, 397] width 65 height 13
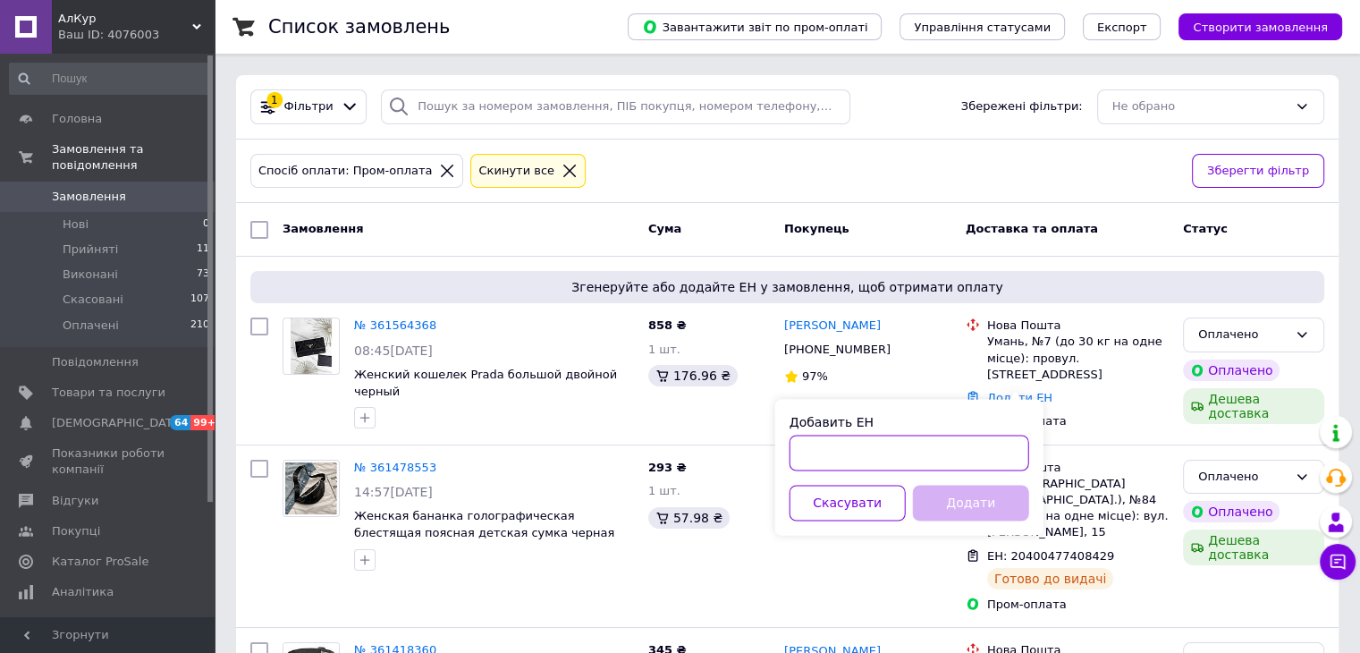
click at [978, 453] on input "Добавить ЕН" at bounding box center [910, 453] width 240 height 36
paste input "20451247307357"
type input "20451247307357"
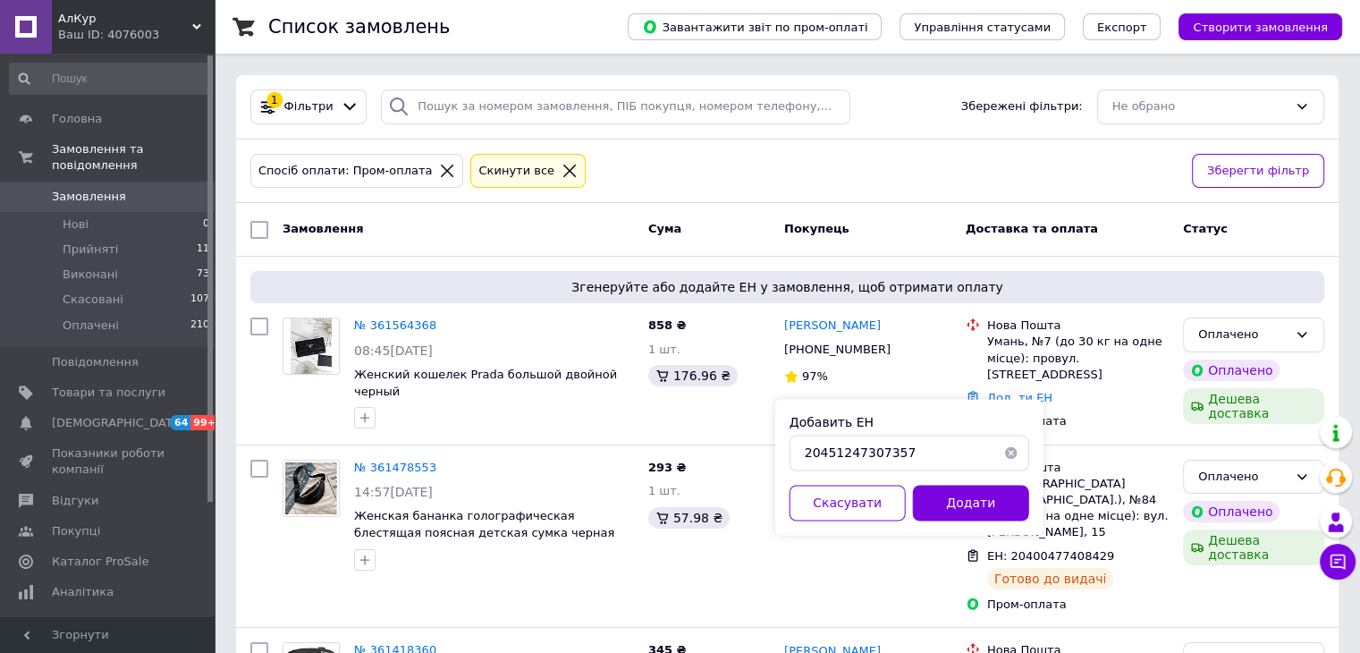
click at [995, 497] on button "Додати" at bounding box center [971, 503] width 116 height 36
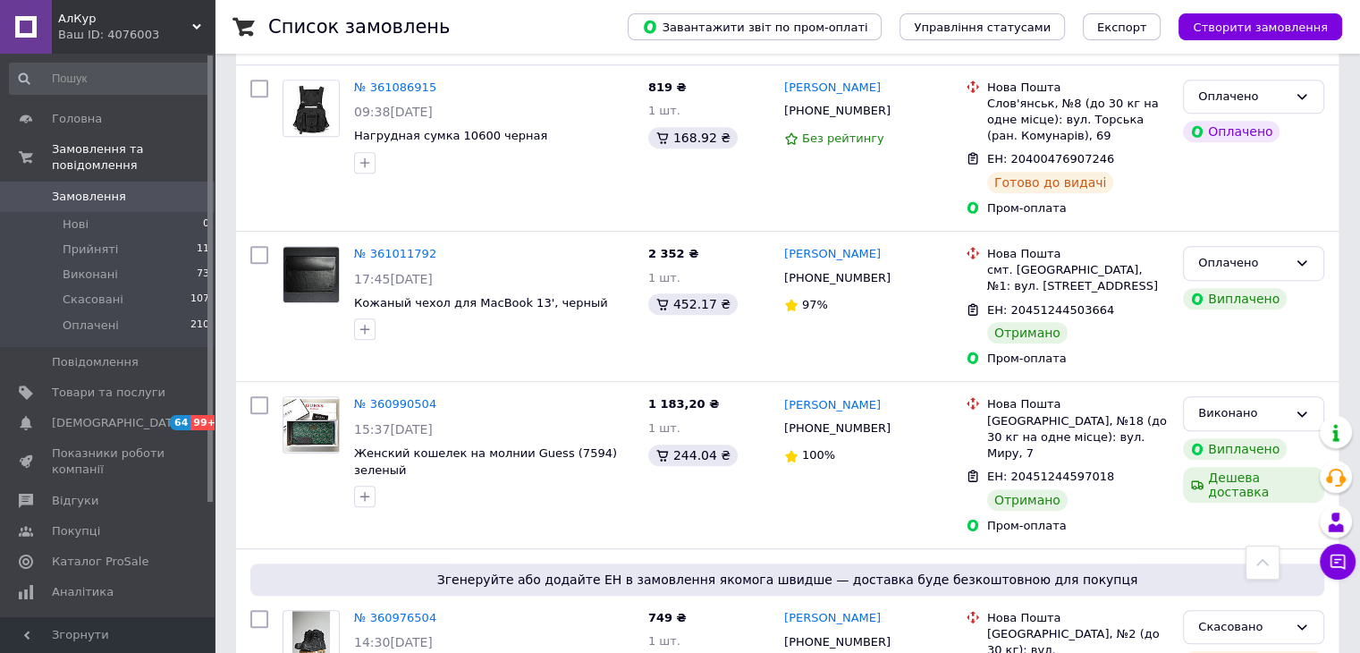
scroll to position [1163, 0]
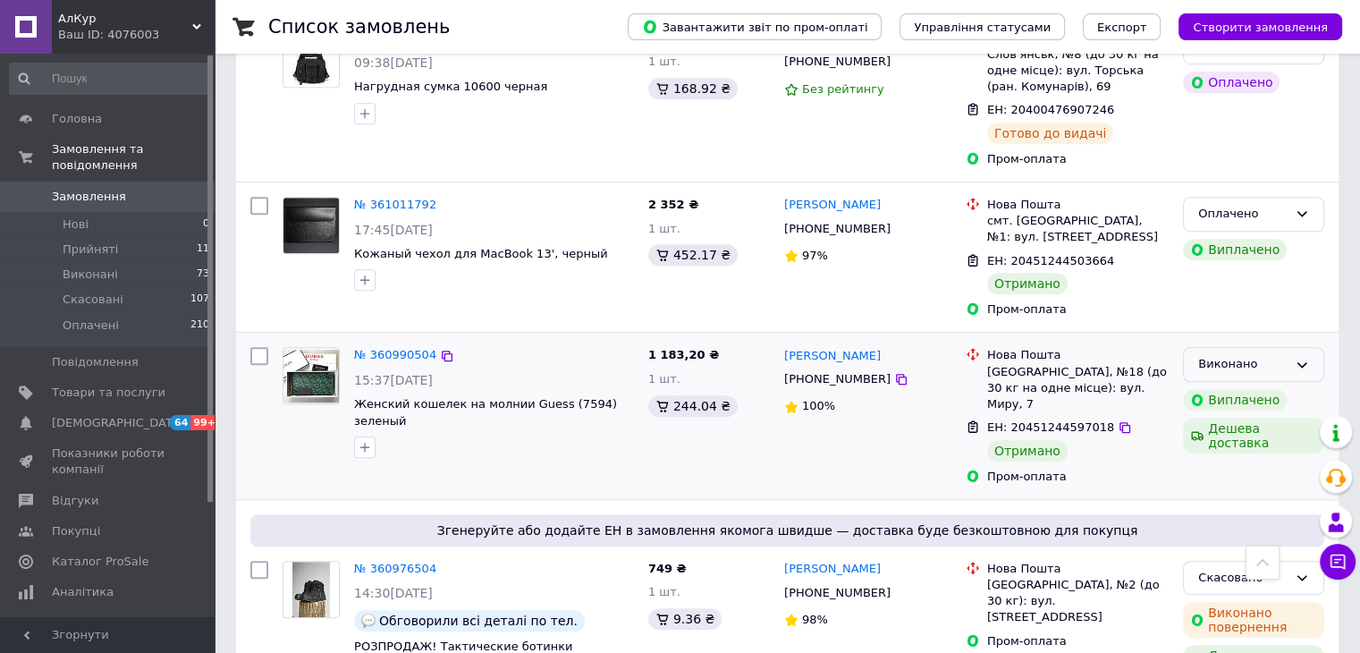
click at [1273, 355] on div "Виконано" at bounding box center [1243, 364] width 89 height 19
click at [1244, 451] on li "Оплачено" at bounding box center [1254, 467] width 140 height 33
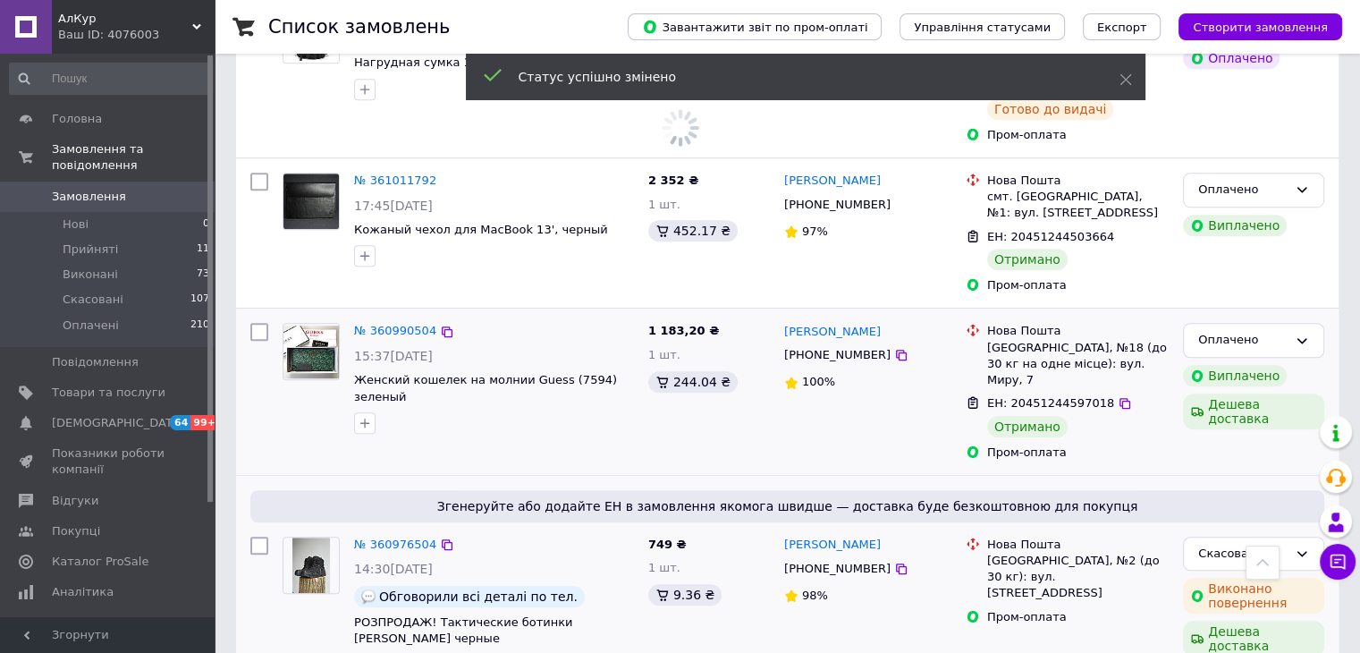
scroll to position [1521, 0]
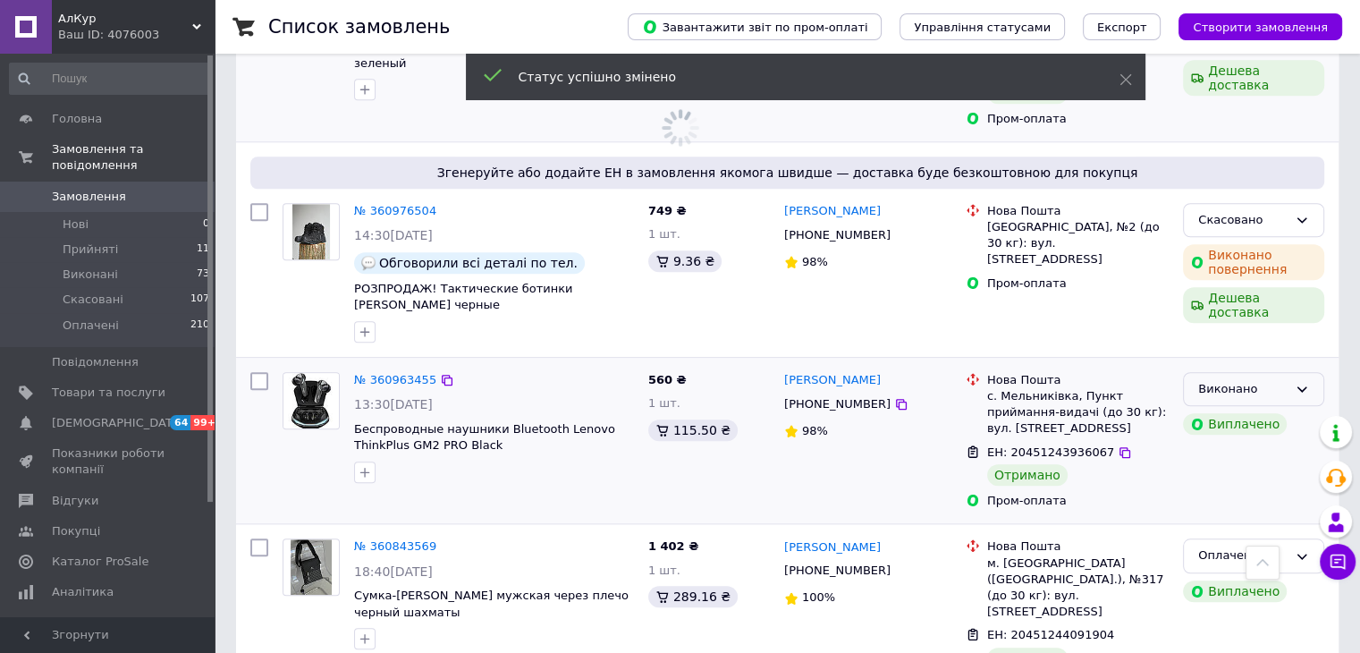
click at [1232, 380] on div "Виконано" at bounding box center [1243, 389] width 89 height 19
click at [1217, 476] on li "Оплачено" at bounding box center [1254, 492] width 140 height 33
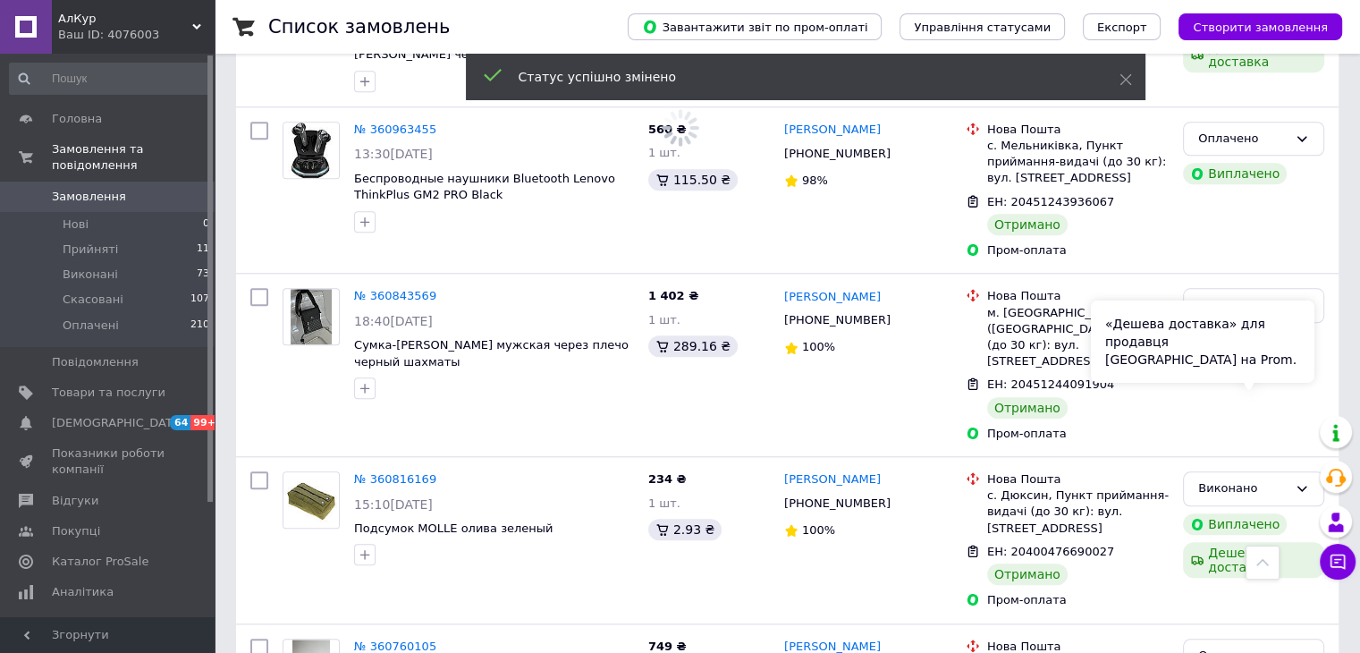
scroll to position [1878, 0]
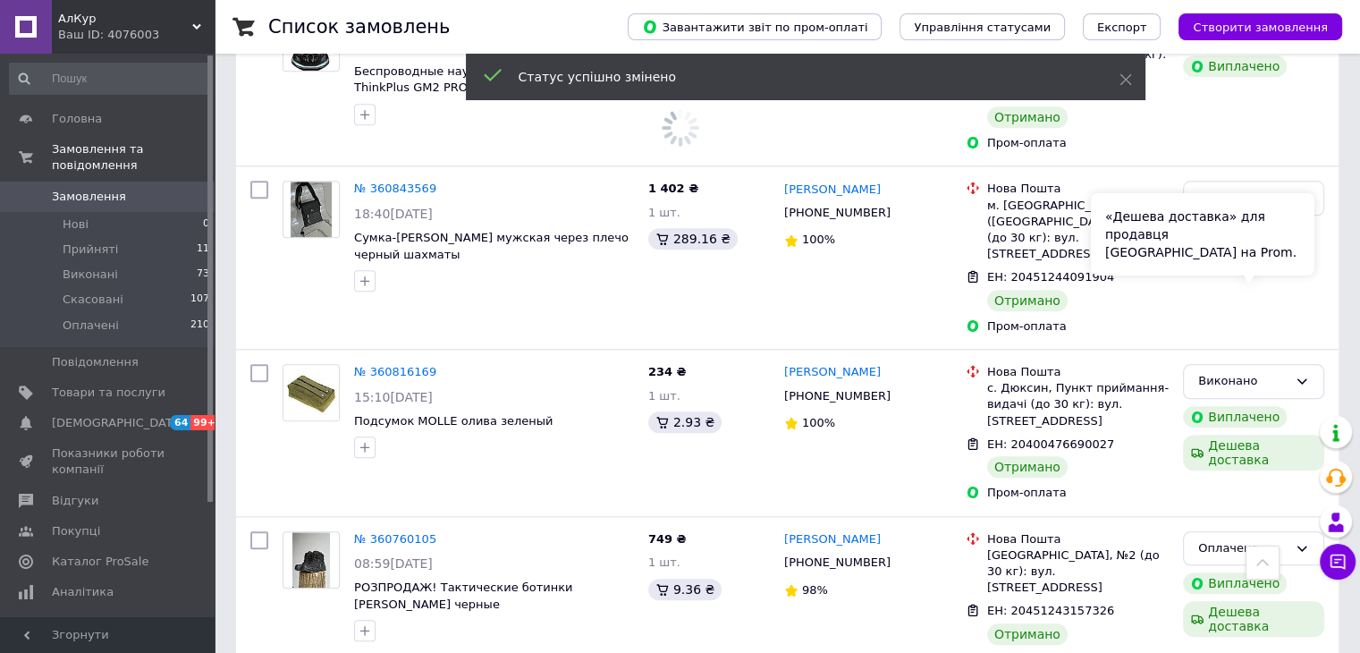
click at [1223, 236] on div "«Дешева доставка» для продавця Новою Поштою на Prom." at bounding box center [1203, 234] width 224 height 82
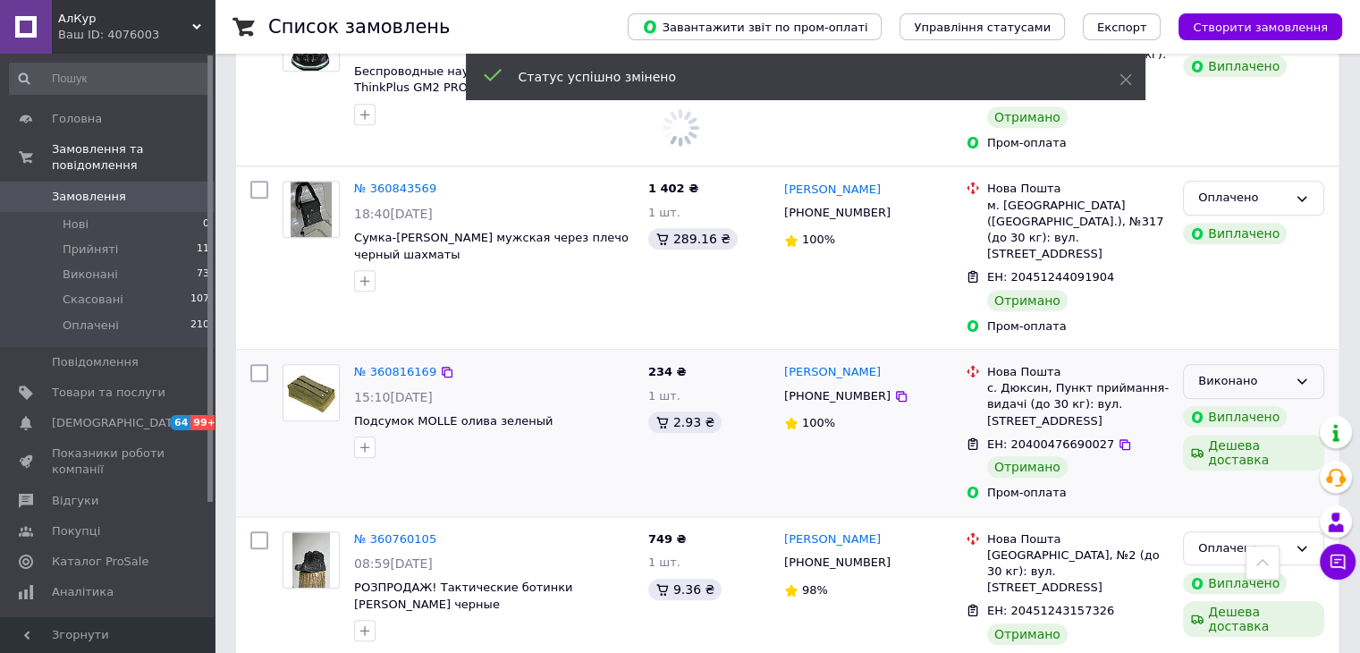
click at [1317, 364] on div "Виконано" at bounding box center [1253, 381] width 141 height 35
click at [1265, 468] on li "Оплачено" at bounding box center [1254, 484] width 140 height 33
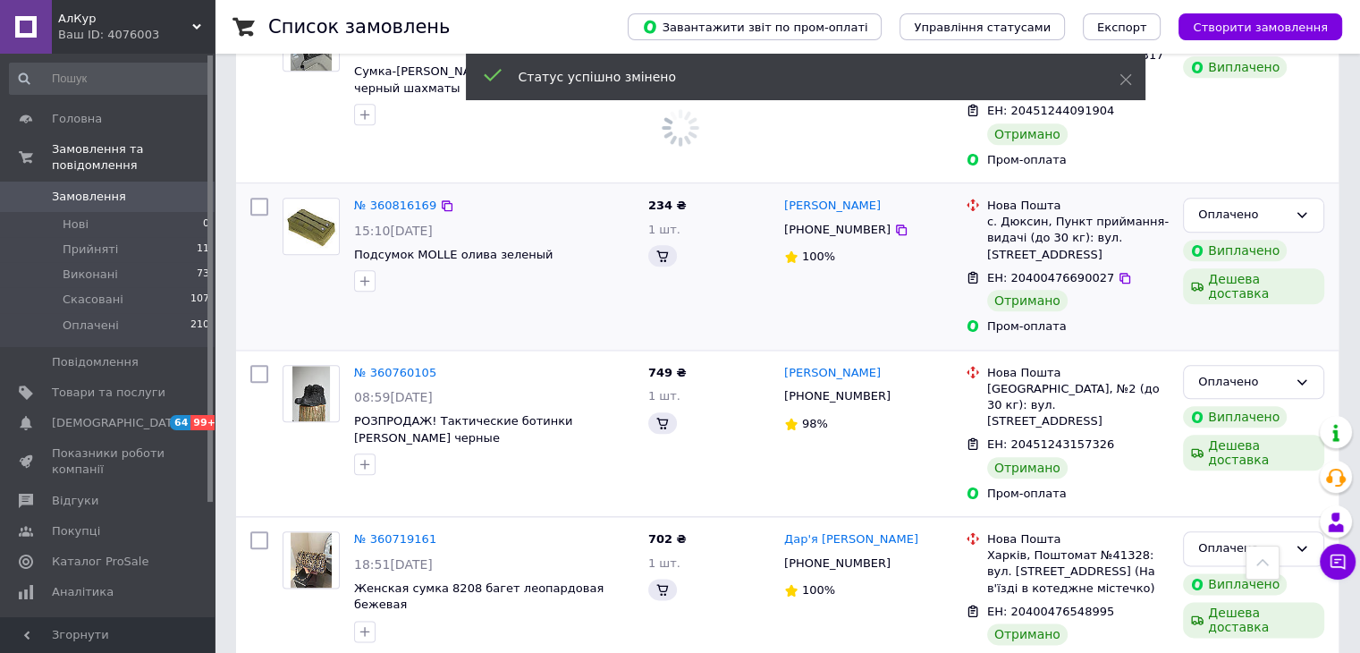
scroll to position [2415, 0]
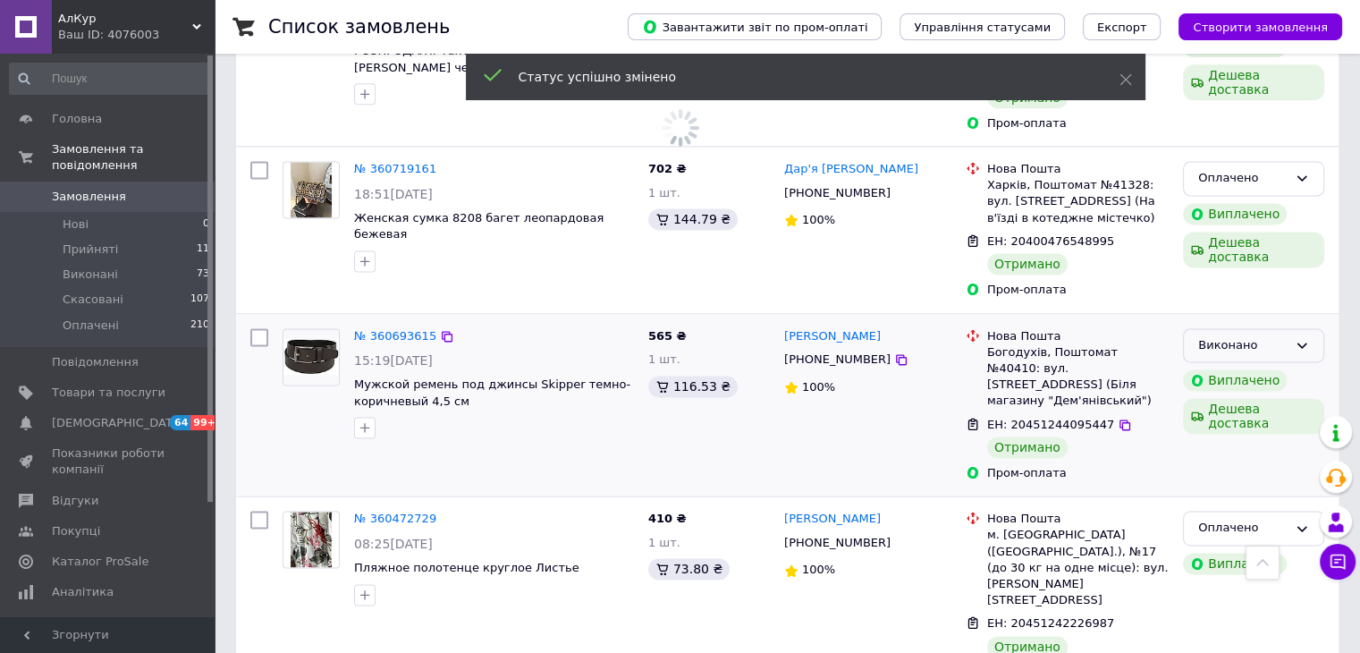
click at [1235, 328] on div "Виконано" at bounding box center [1253, 345] width 141 height 35
click at [1225, 431] on li "Оплачено" at bounding box center [1254, 447] width 140 height 33
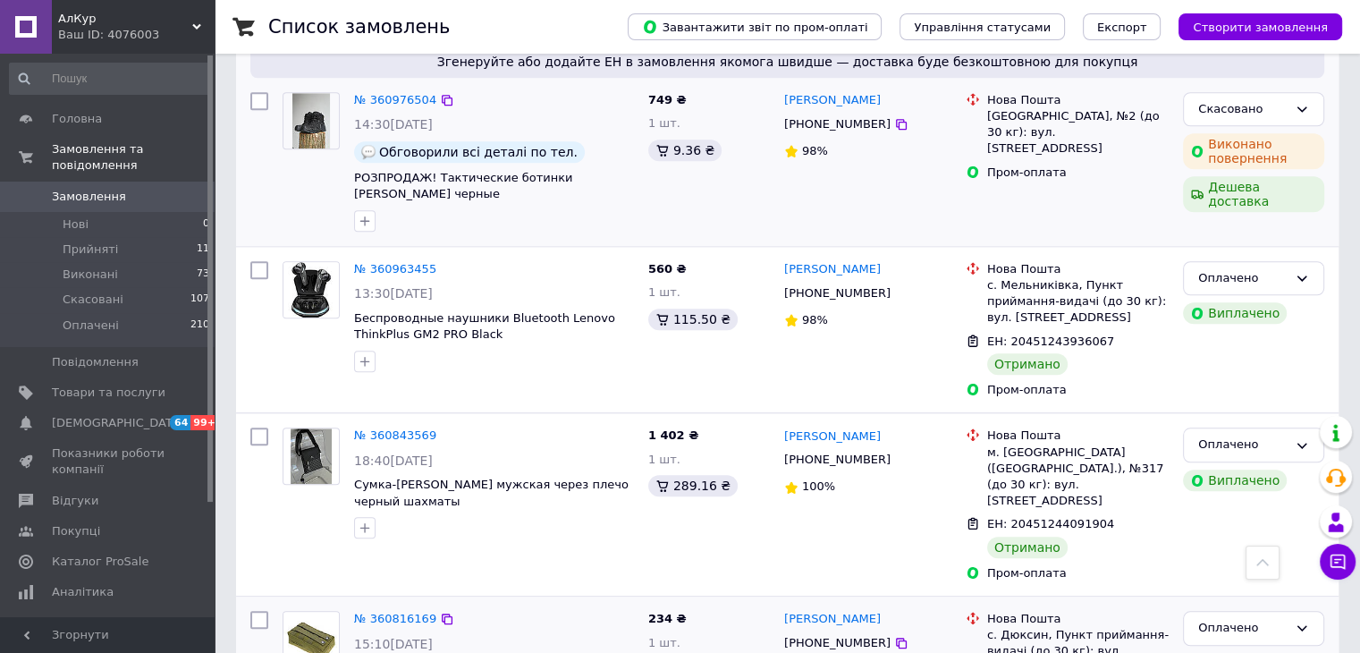
scroll to position [1342, 0]
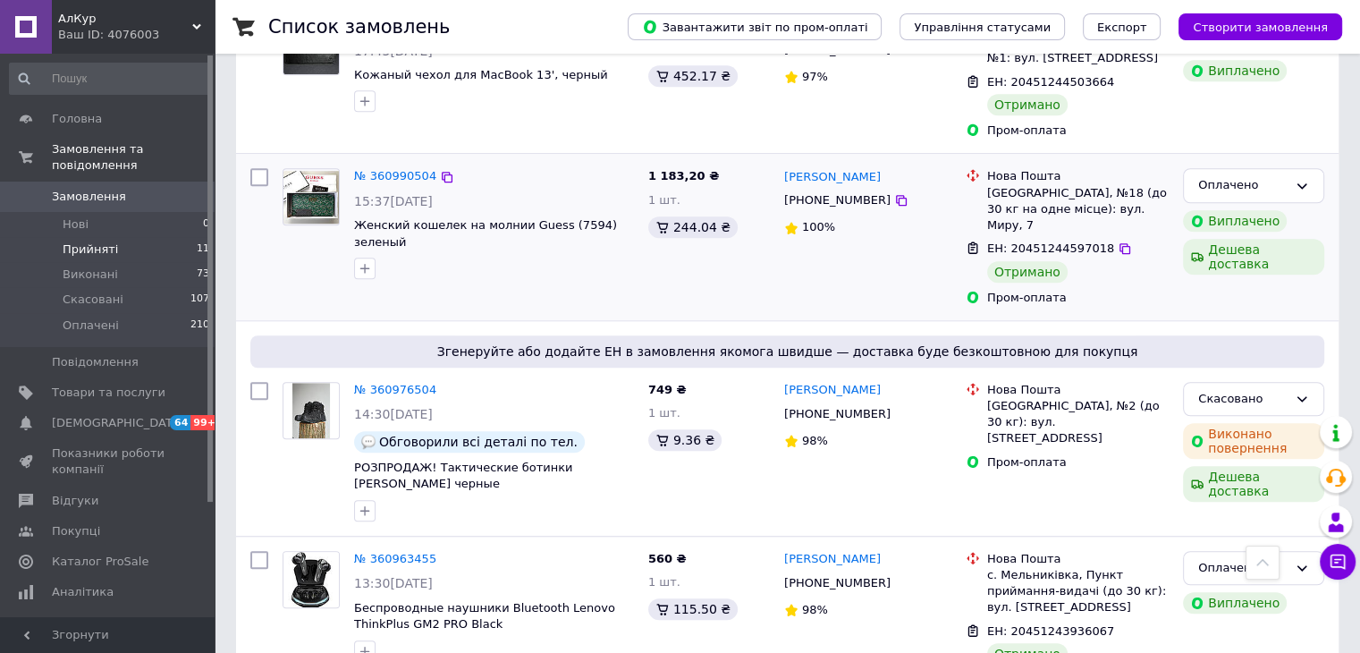
click at [124, 237] on li "Прийняті 11" at bounding box center [110, 249] width 220 height 25
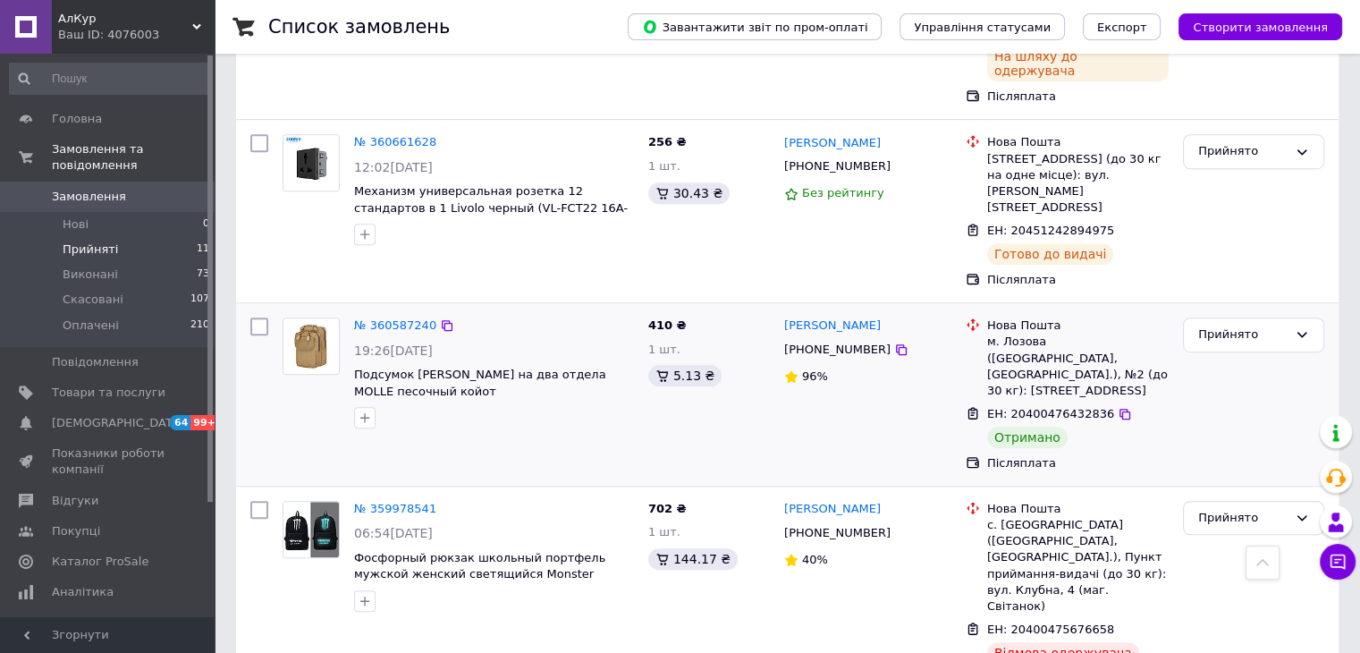
scroll to position [1148, 0]
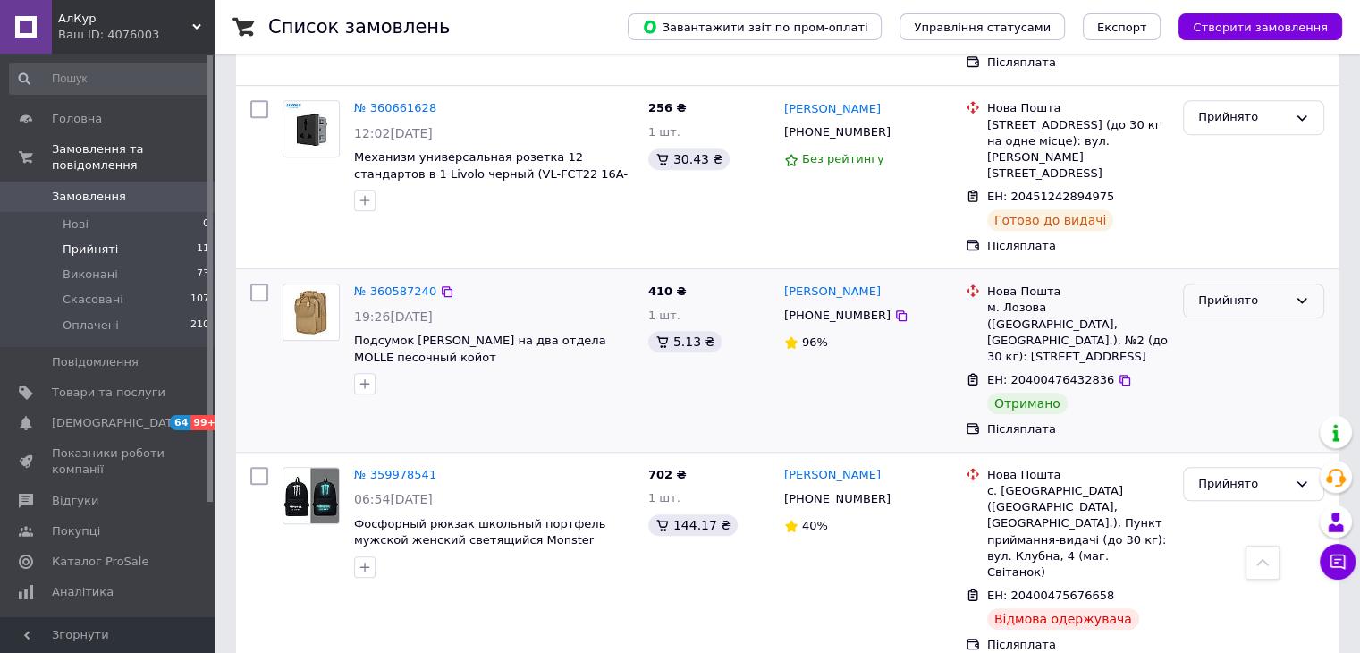
click at [1301, 293] on icon at bounding box center [1302, 300] width 14 height 14
click at [1245, 387] on li "Оплачено" at bounding box center [1254, 403] width 140 height 33
click at [1247, 475] on div "Прийнято" at bounding box center [1243, 484] width 89 height 19
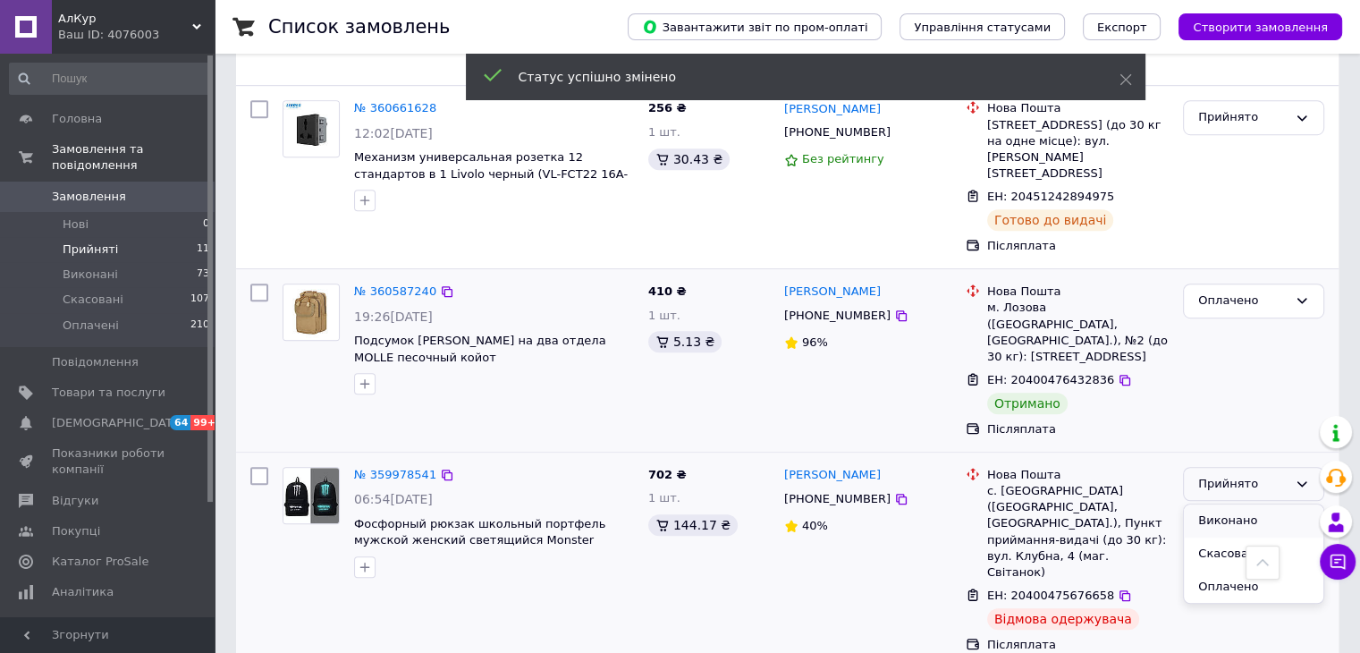
click at [1234, 504] on li "Виконано" at bounding box center [1254, 520] width 140 height 33
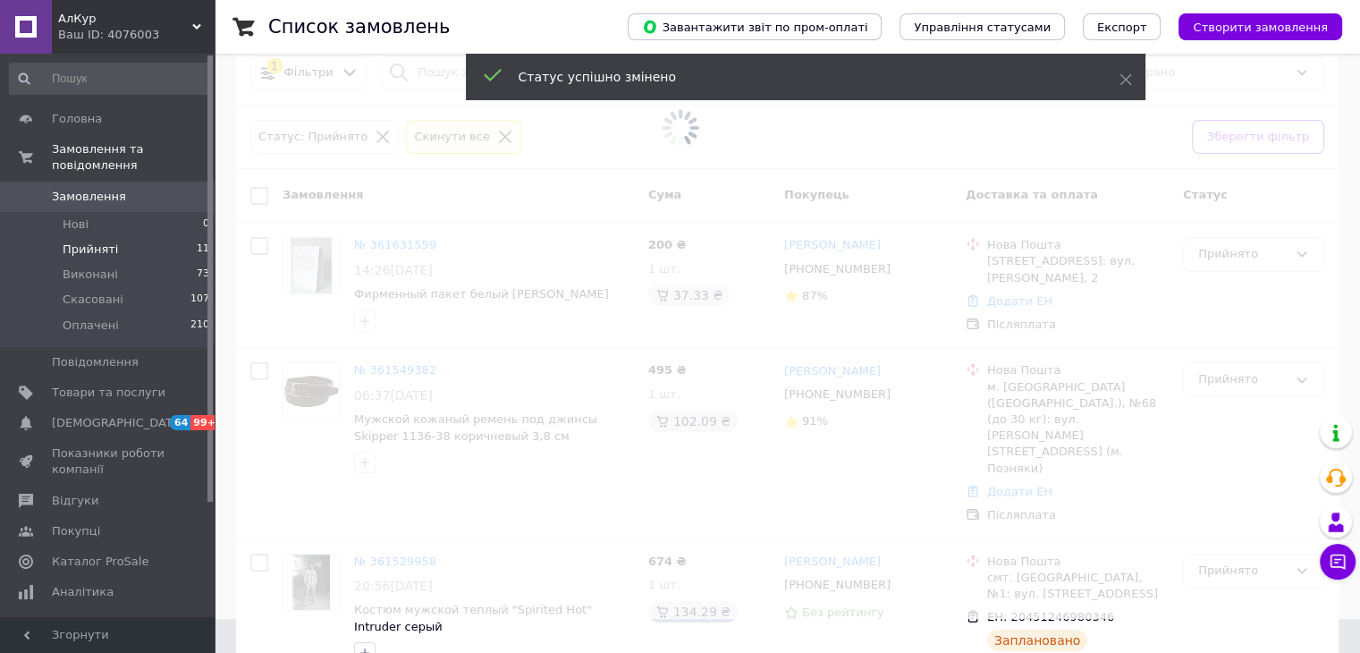
scroll to position [0, 0]
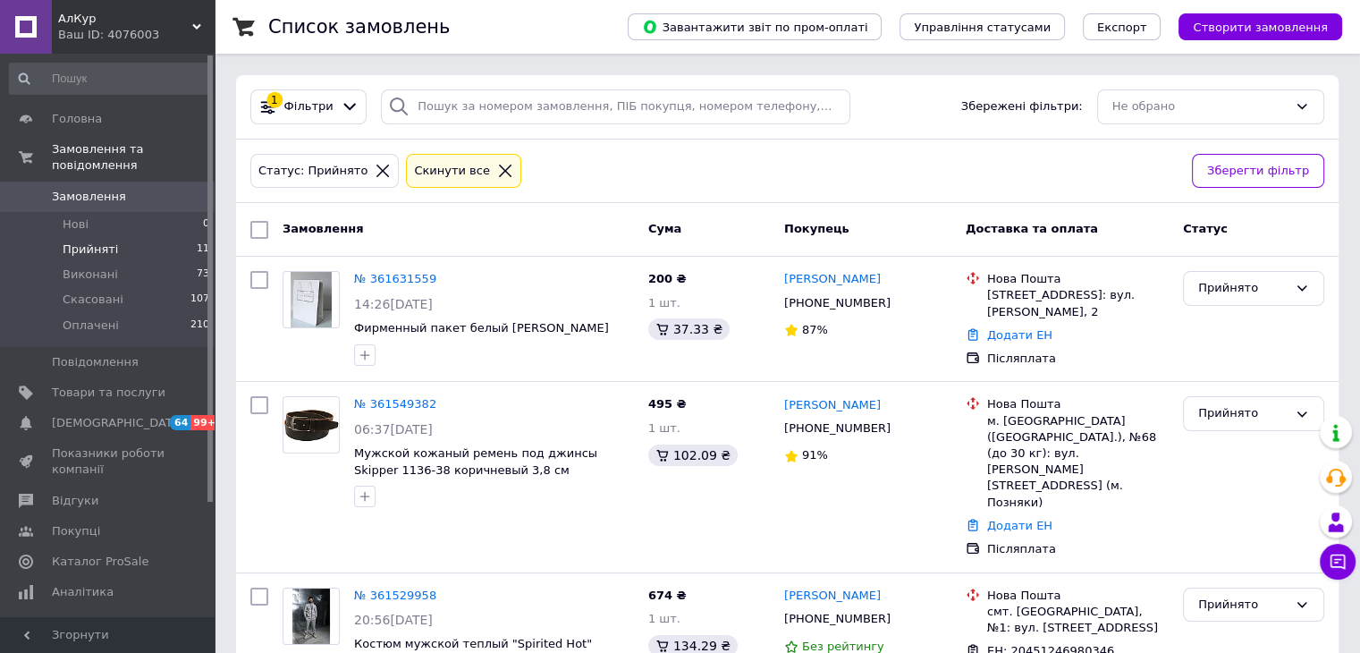
click at [497, 175] on icon at bounding box center [505, 171] width 16 height 16
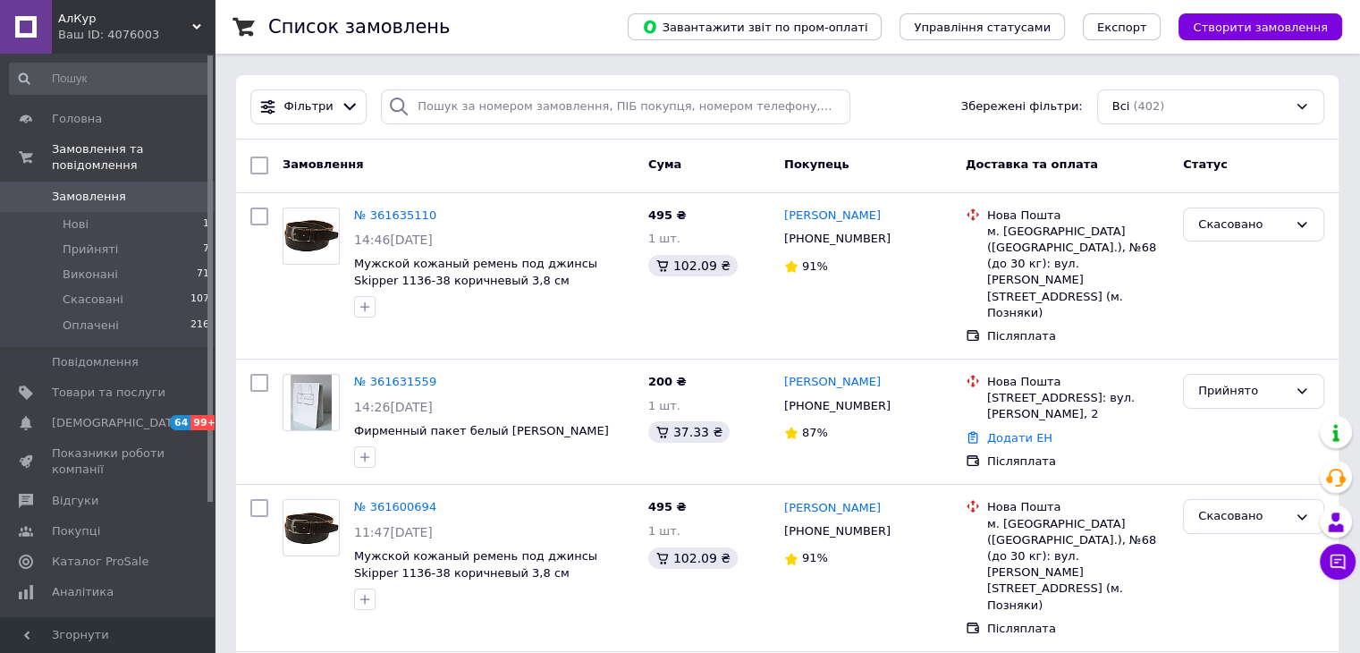
drag, startPoint x: 698, startPoint y: 656, endPoint x: 702, endPoint y: 677, distance: 21.9
click at [538, 485] on div "№ 361600694 11:47, 12.09.2025 Мужской кожаный ремень под джинсы Skipper 1136-38…" at bounding box center [787, 568] width 1103 height 166
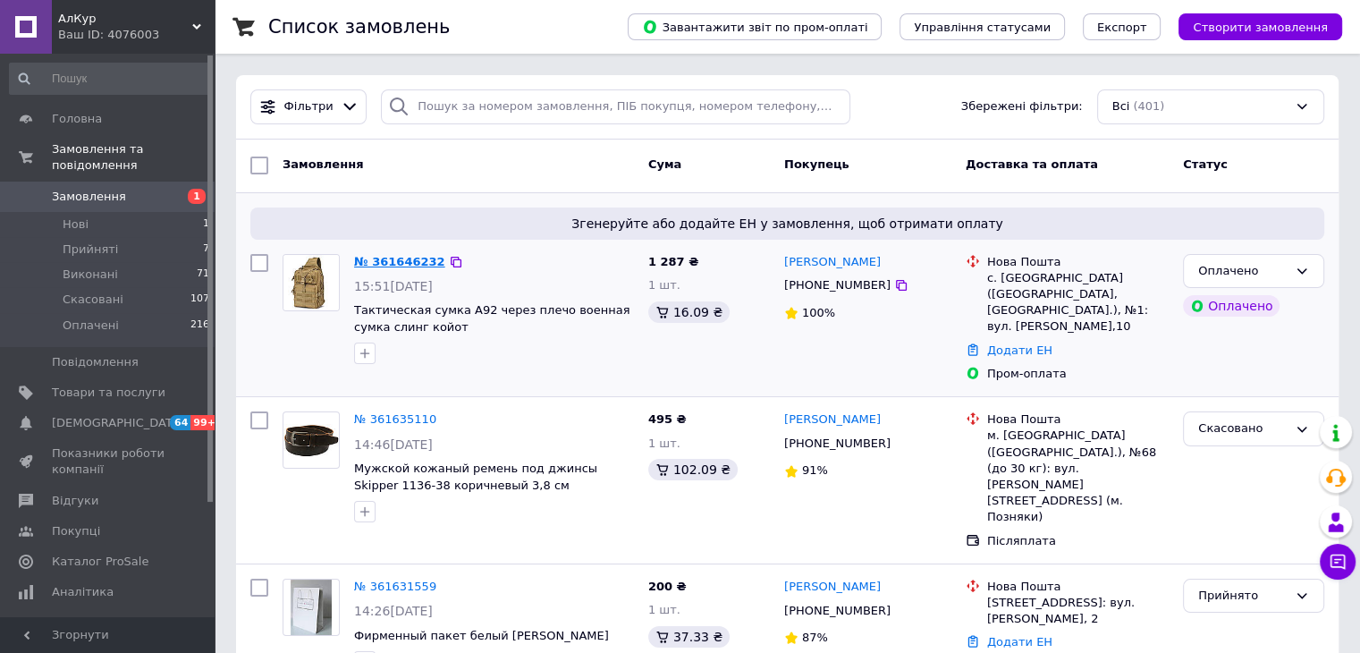
click at [396, 266] on link "№ 361646232" at bounding box center [399, 261] width 91 height 13
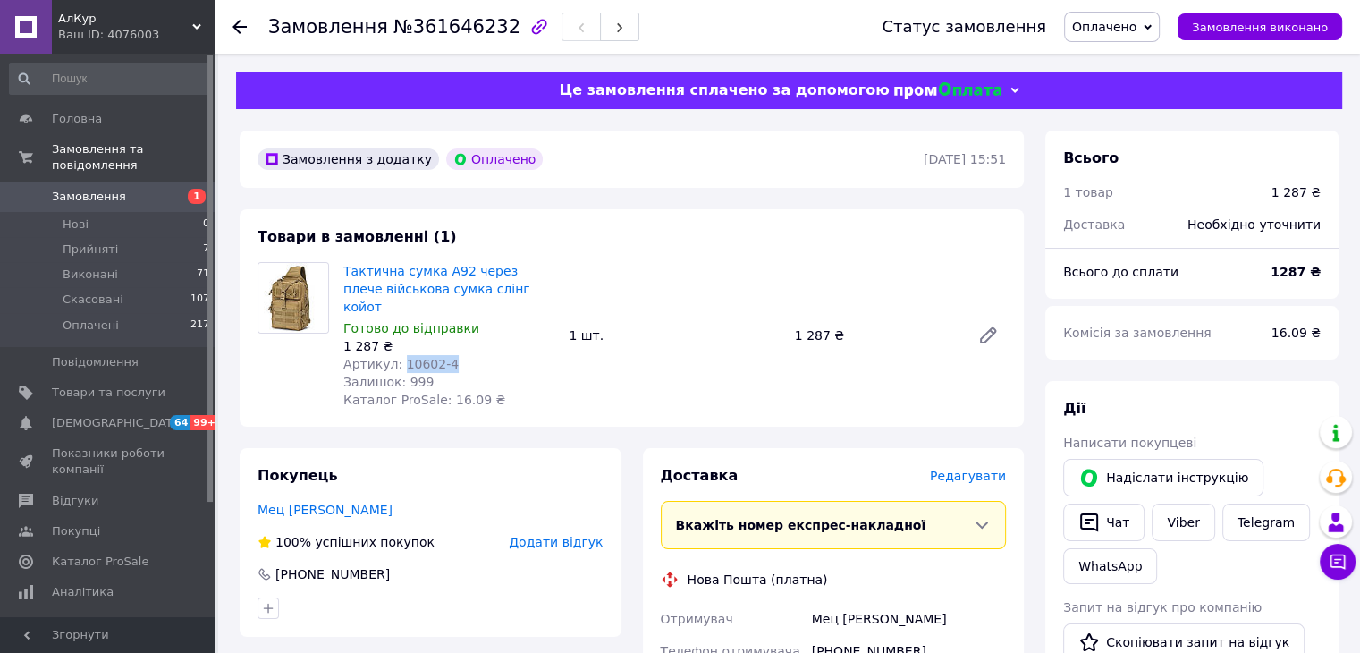
drag, startPoint x: 446, startPoint y: 345, endPoint x: 398, endPoint y: 343, distance: 48.4
click at [398, 355] on div "Артикул: 10602-4" at bounding box center [448, 364] width 211 height 18
copy span "10602-4"
click at [492, 337] on div "1 287 ₴" at bounding box center [448, 346] width 211 height 18
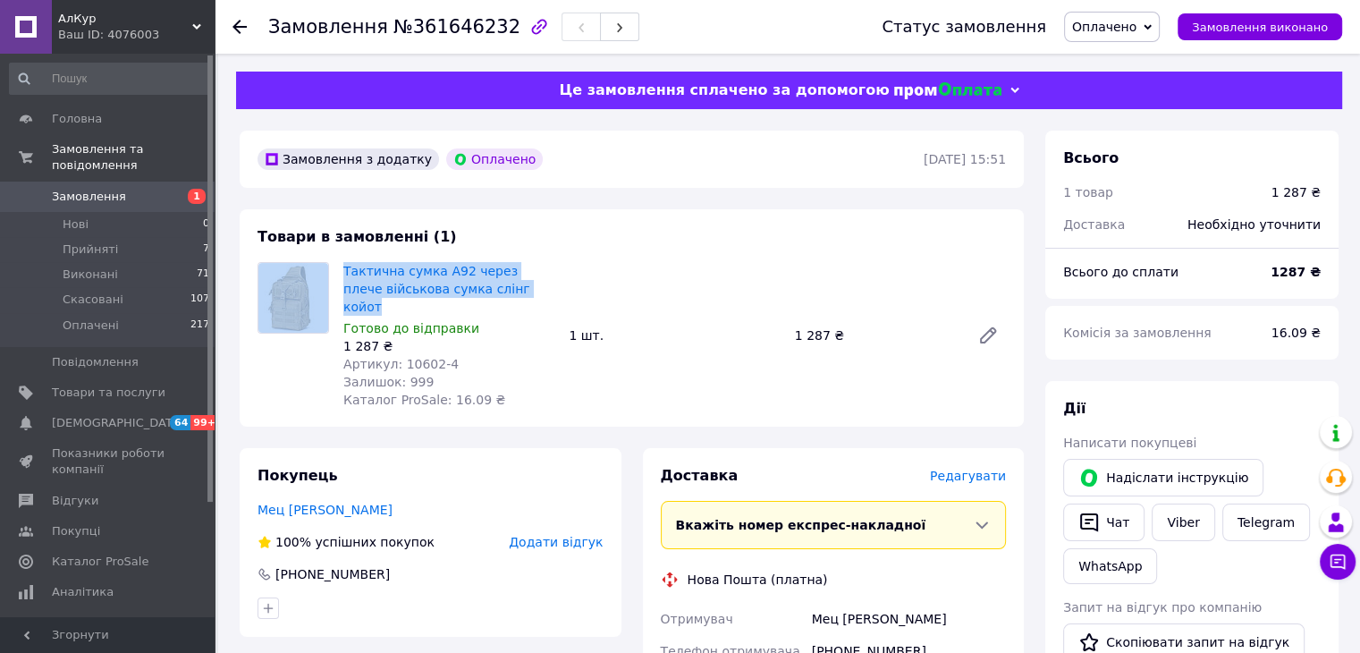
drag, startPoint x: 511, startPoint y: 291, endPoint x: 334, endPoint y: 273, distance: 178.0
click at [334, 273] on div "Тактична сумка A92 через плече військова сумка слінг койот Готово до відправки …" at bounding box center [631, 335] width 763 height 147
copy div "Тактична сумка A92 через плече військова сумка слінг койот"
click at [569, 286] on div "Тактична сумка A92 через плече військова сумка слінг койот Готово до відправки …" at bounding box center [674, 335] width 677 height 154
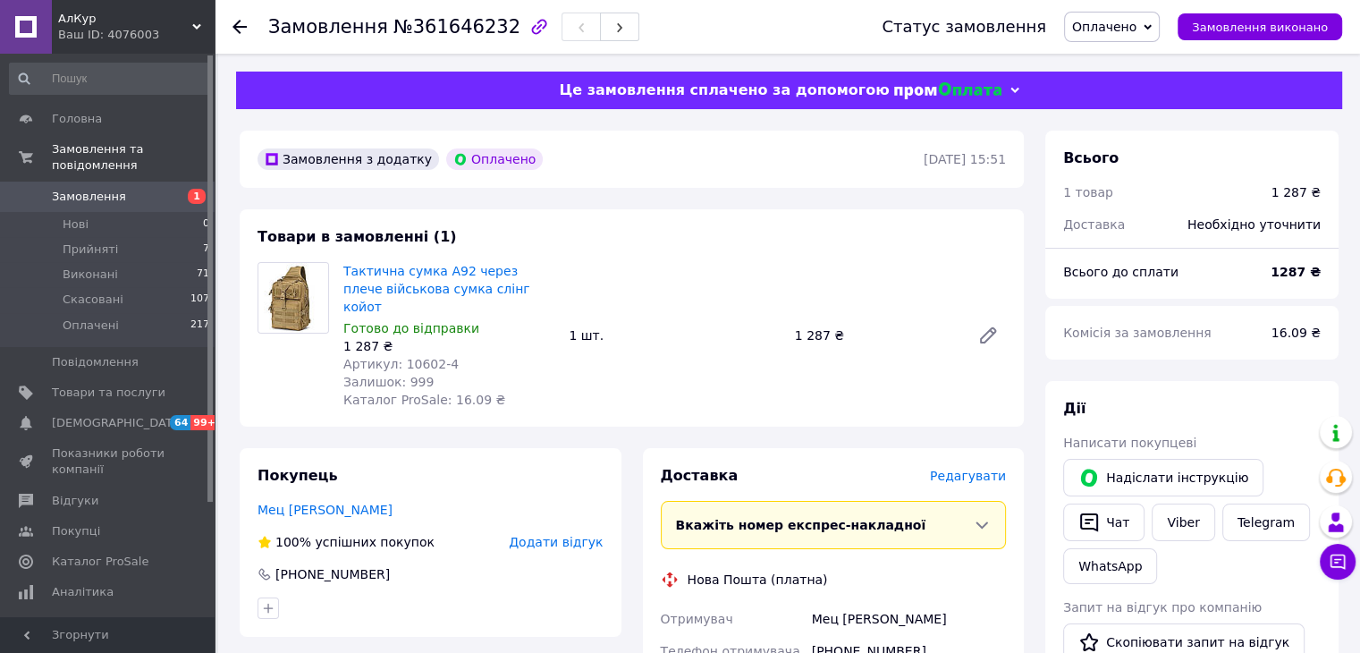
click at [538, 284] on span "Тактична сумка A92 через плече військова сумка слінг койот" at bounding box center [448, 289] width 211 height 54
drag, startPoint x: 510, startPoint y: 294, endPoint x: 342, endPoint y: 268, distance: 170.1
click at [342, 268] on div "Тактична сумка A92 через плече військова сумка слінг койот Готово до відправки …" at bounding box center [448, 335] width 225 height 154
copy link "Тактична сумка A92 через плече військова сумка слінг койот"
drag, startPoint x: 452, startPoint y: 349, endPoint x: 397, endPoint y: 354, distance: 54.8
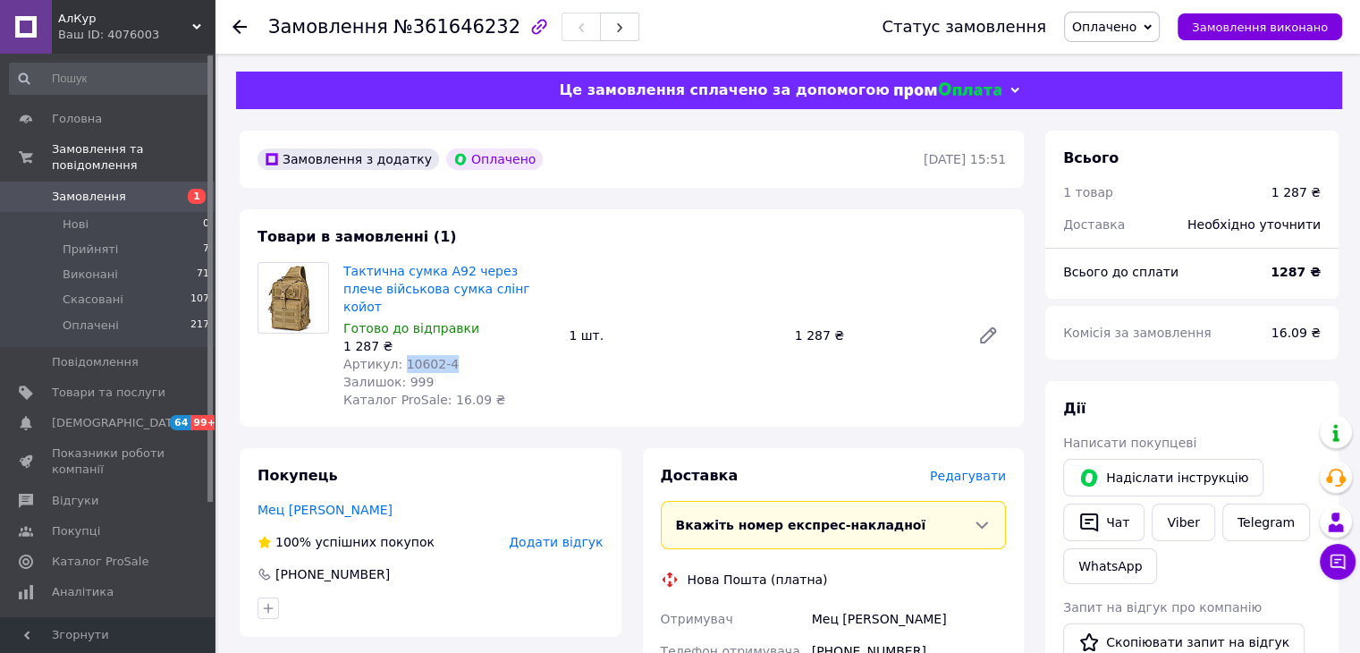
click at [397, 355] on div "Артикул: 10602-4" at bounding box center [448, 364] width 211 height 18
copy span "10602-4"
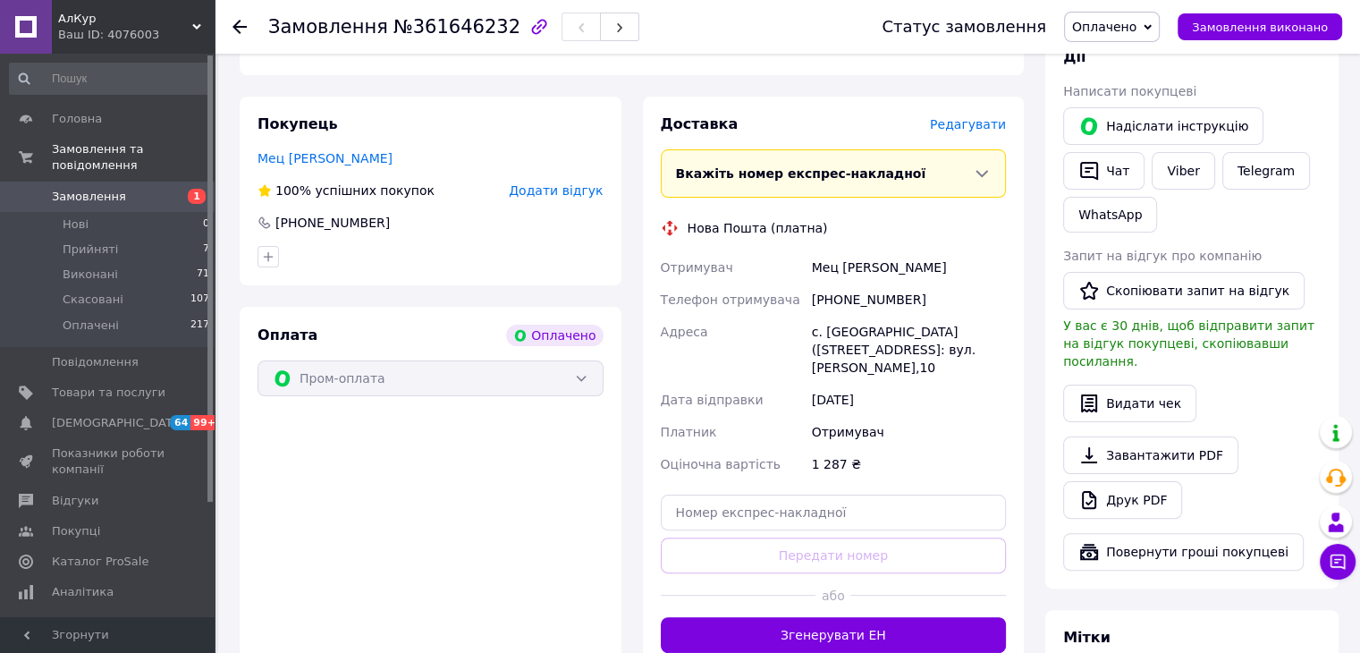
scroll to position [358, 0]
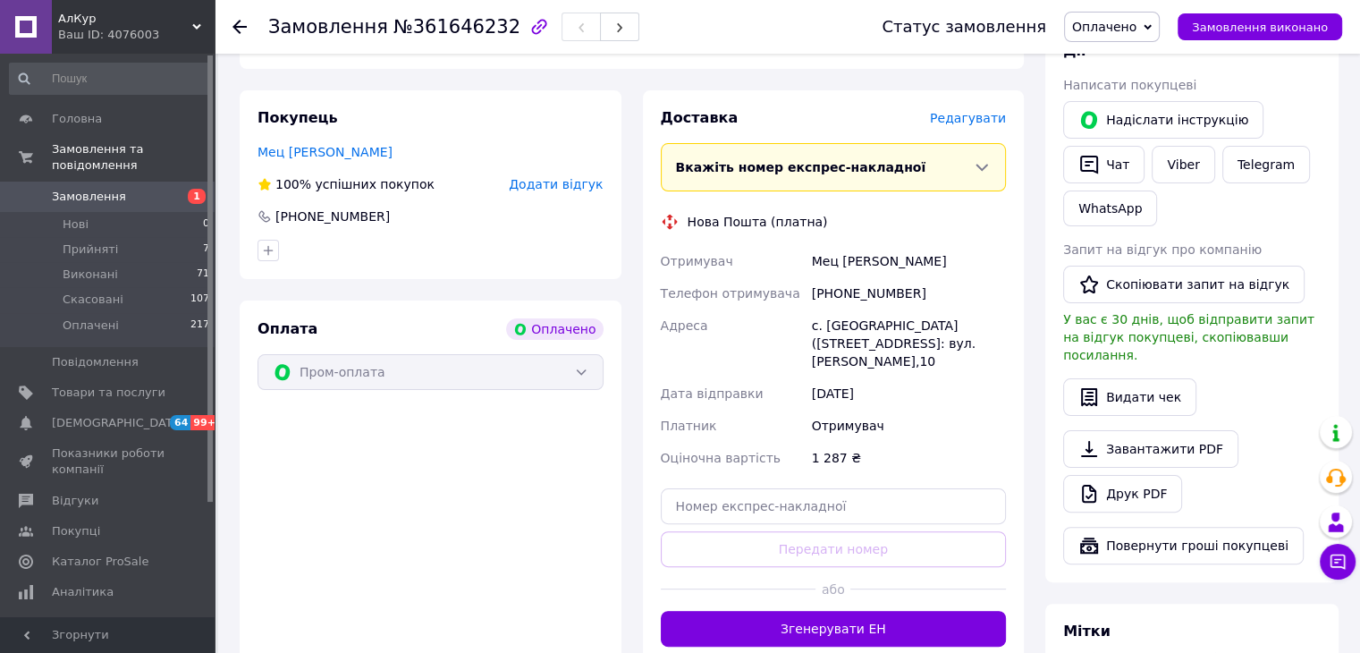
drag, startPoint x: 816, startPoint y: 244, endPoint x: 894, endPoint y: 348, distance: 130.2
click at [894, 348] on div "Отримувач Мец Вячеслав Телефон отримувача +380938377599 Адреса с. Причорноморсь…" at bounding box center [833, 359] width 353 height 229
copy div "Мец Вячеслав Телефон отримувача +380938377599 Адреса с. Причорноморське (Одеськ…"
click at [242, 36] on div at bounding box center [251, 27] width 36 height 54
click at [235, 25] on use at bounding box center [240, 27] width 14 height 14
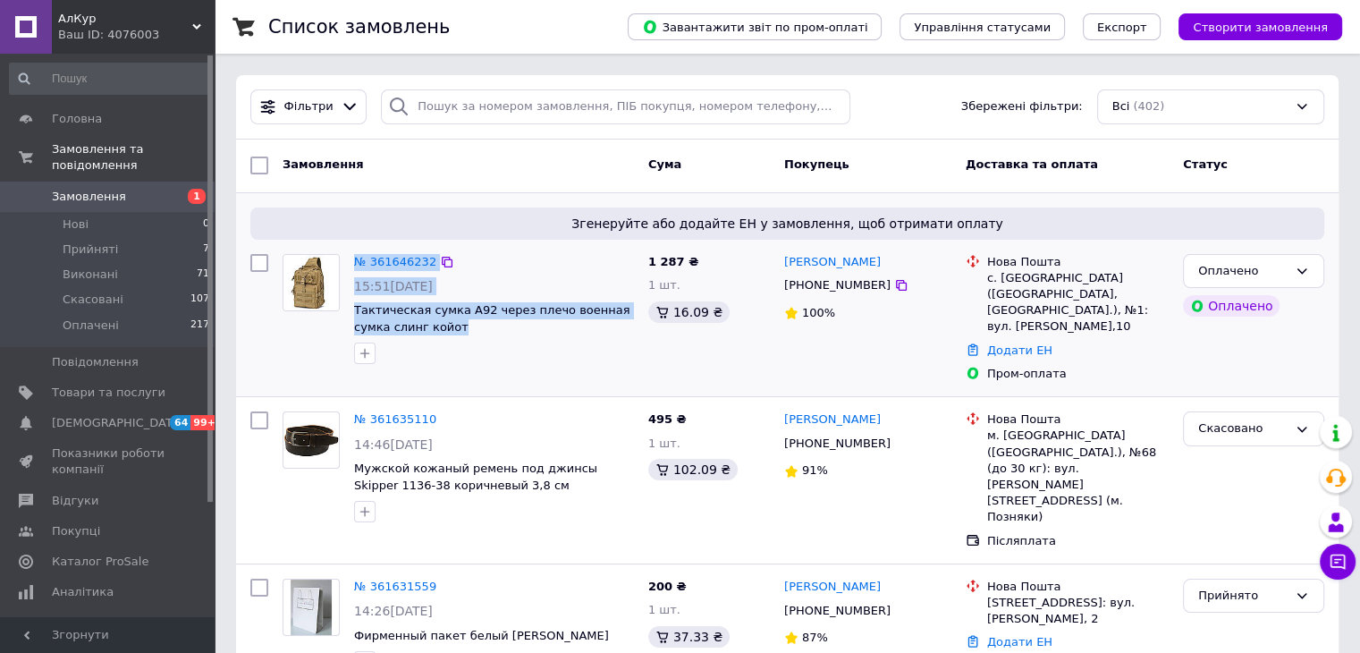
drag, startPoint x: 429, startPoint y: 326, endPoint x: 345, endPoint y: 314, distance: 84.9
click at [345, 314] on div "№ 361646232 15:51, 12.09.2025 Тактическая сумка A92 через плечо военная сумка с…" at bounding box center [458, 309] width 366 height 125
click at [403, 331] on span "Тактическая сумка A92 через плечо военная сумка слинг койот" at bounding box center [492, 318] width 276 height 30
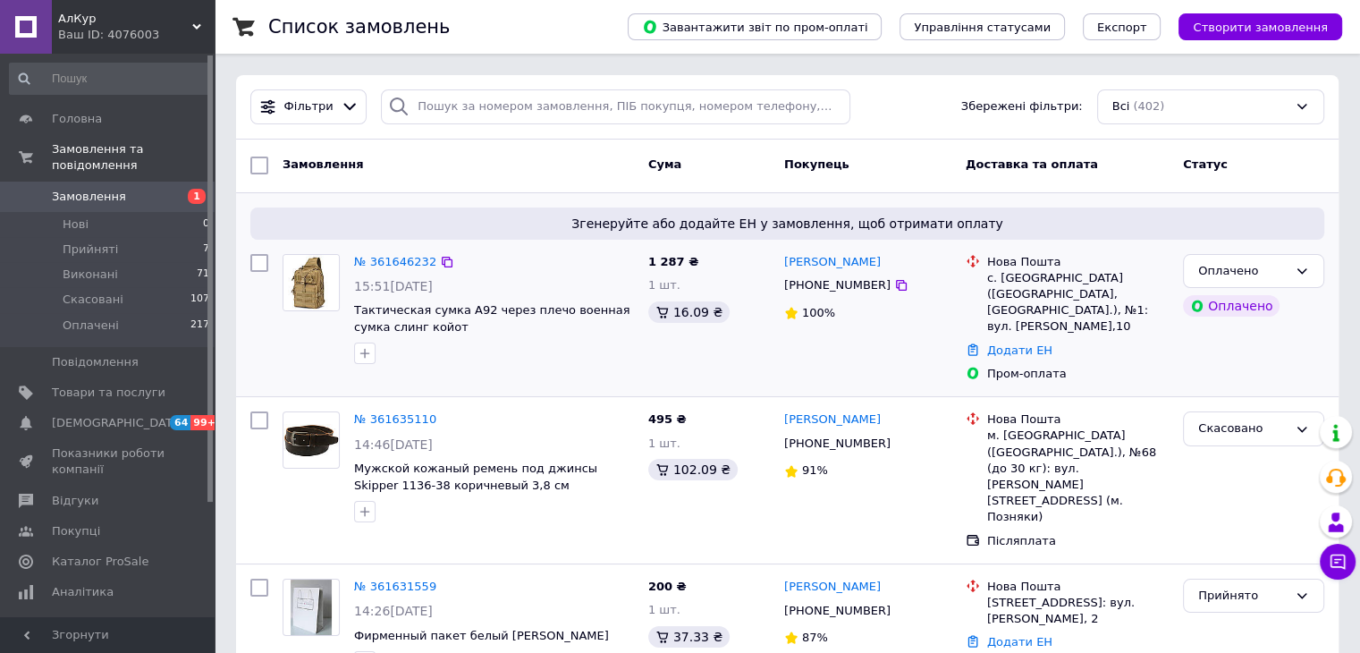
click at [440, 337] on div "№ 361646232 15:51, 12.09.2025 Тактическая сумка A92 через плечо военная сумка с…" at bounding box center [494, 309] width 294 height 125
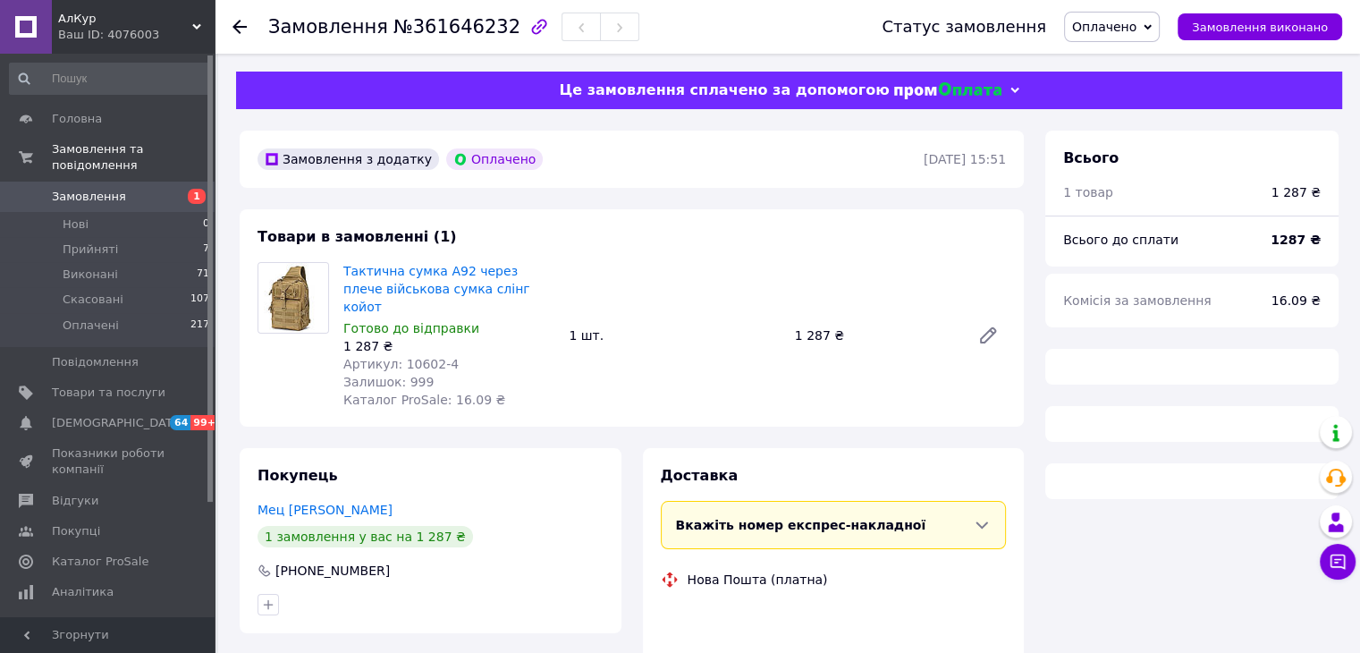
click at [240, 28] on icon at bounding box center [240, 27] width 14 height 14
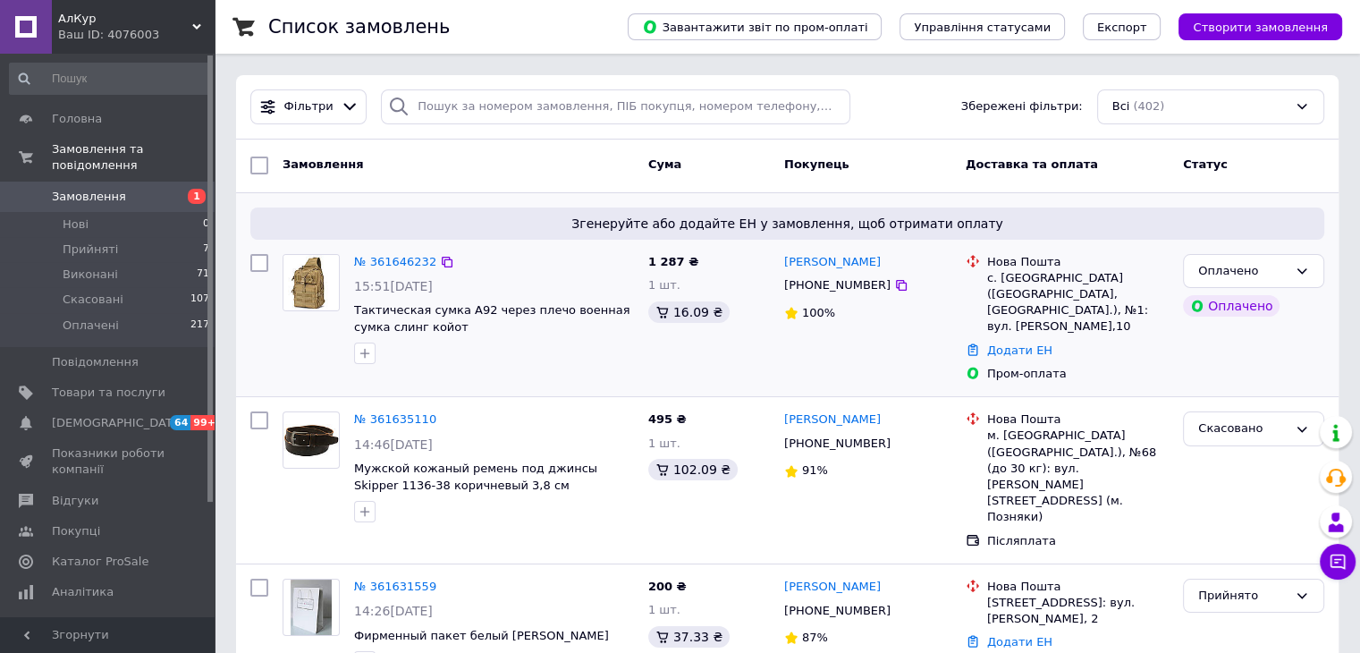
click at [450, 349] on div at bounding box center [494, 353] width 287 height 29
click at [526, 410] on div "№ 361635110" at bounding box center [494, 420] width 284 height 21
drag, startPoint x: 421, startPoint y: 326, endPoint x: 354, endPoint y: 306, distance: 70.2
click at [354, 306] on span "Тактическая сумка A92 через плечо военная сумка слинг койот" at bounding box center [494, 318] width 280 height 33
copy span "Тактическая сумка A92 через плечо военная сумка слинг койот"
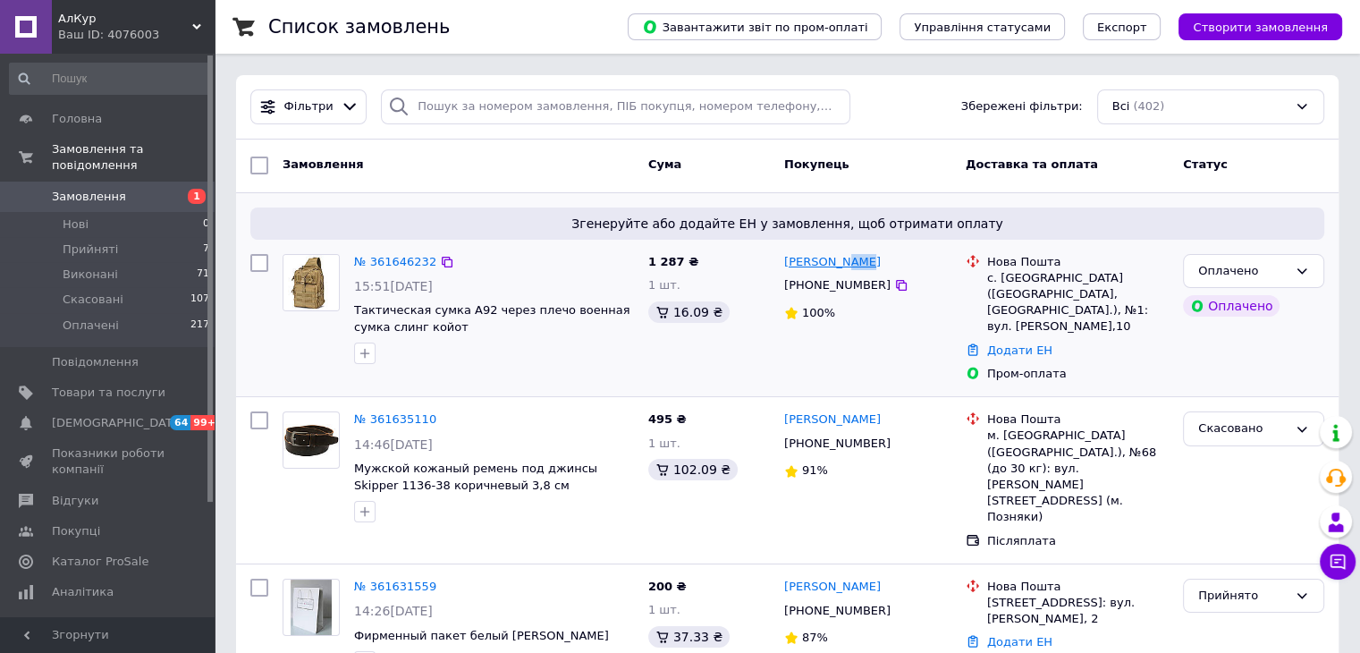
drag, startPoint x: 866, startPoint y: 258, endPoint x: 839, endPoint y: 258, distance: 26.8
click at [839, 258] on div "[PERSON_NAME]" at bounding box center [868, 262] width 171 height 21
copy link "Мец"
